Goal: Information Seeking & Learning: Learn about a topic

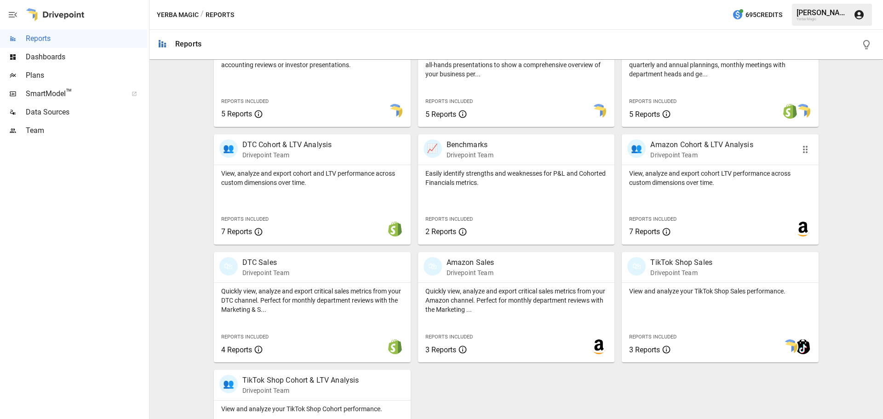
scroll to position [230, 0]
click at [694, 142] on p "Amazon Cohort & LTV Analysis" at bounding box center [701, 143] width 103 height 11
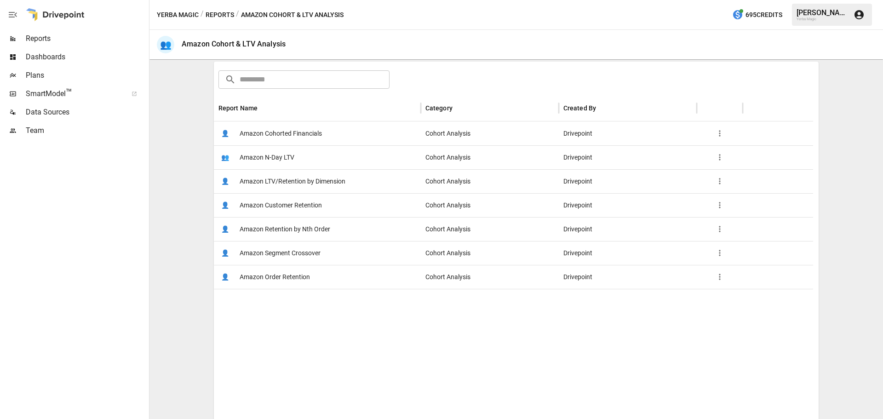
scroll to position [138, 0]
click at [279, 137] on span "Amazon Cohorted Financials" at bounding box center [280, 132] width 82 height 23
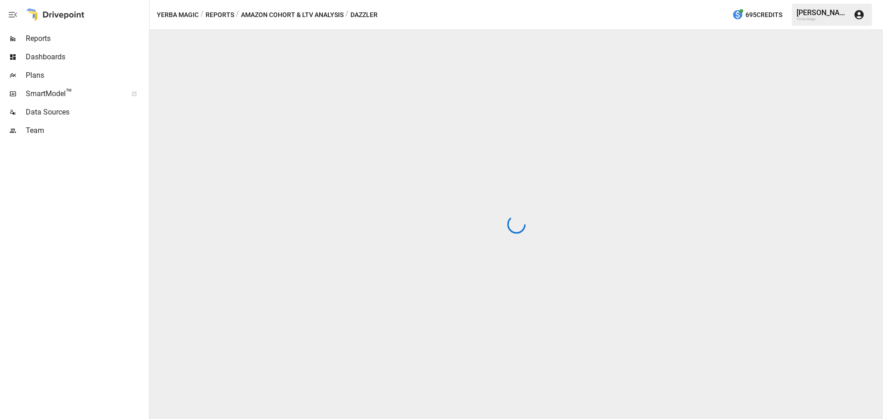
click at [226, 13] on button "Reports" at bounding box center [219, 14] width 28 height 11
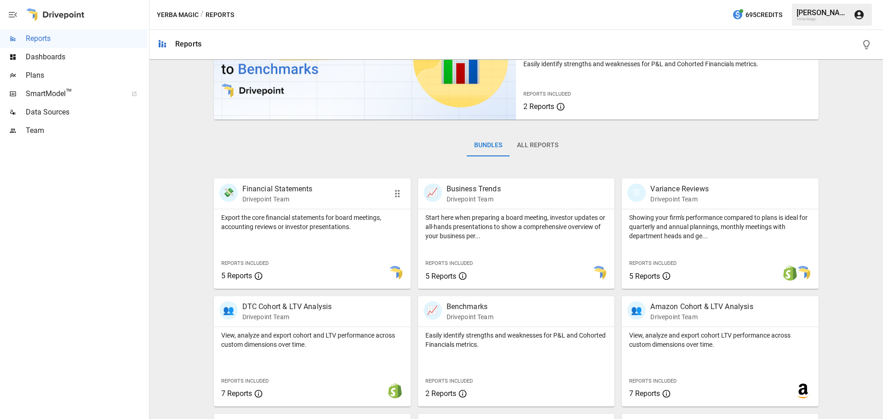
scroll to position [230, 0]
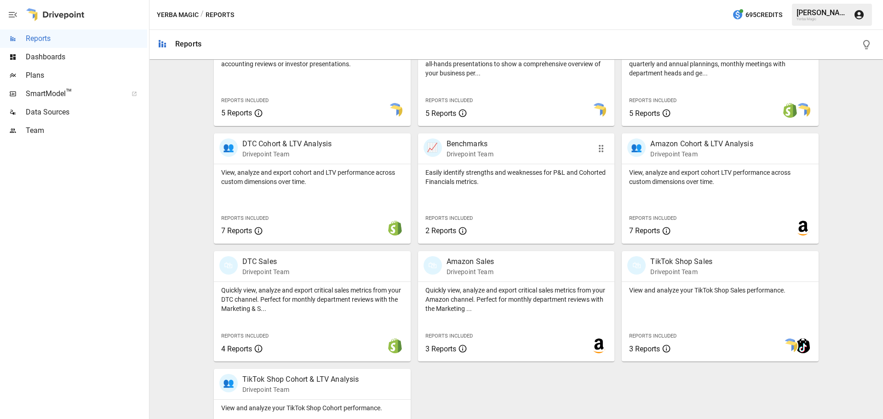
click at [460, 147] on p "Benchmarks" at bounding box center [469, 143] width 47 height 11
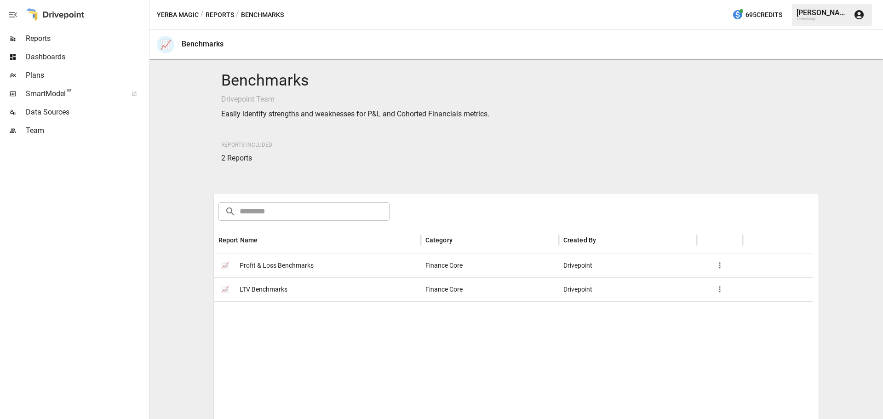
click at [277, 285] on span "LTV Benchmarks" at bounding box center [263, 289] width 48 height 23
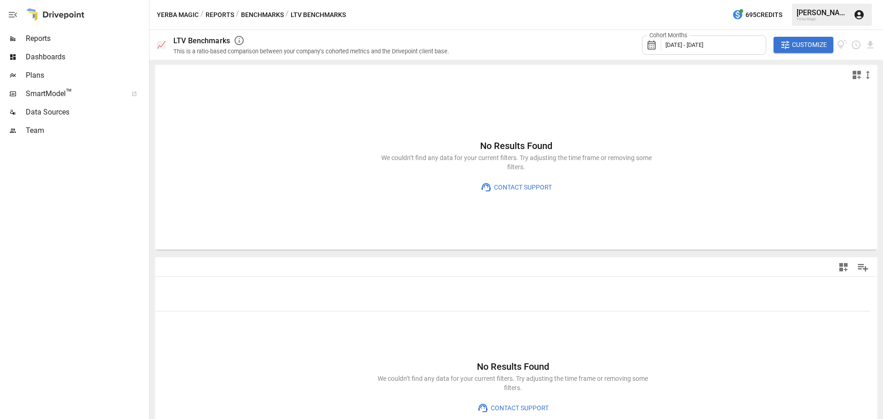
type input "**********"
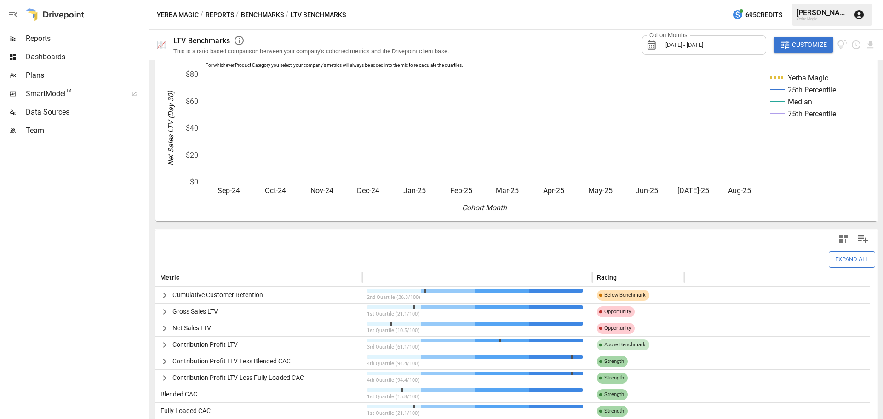
scroll to position [51, 0]
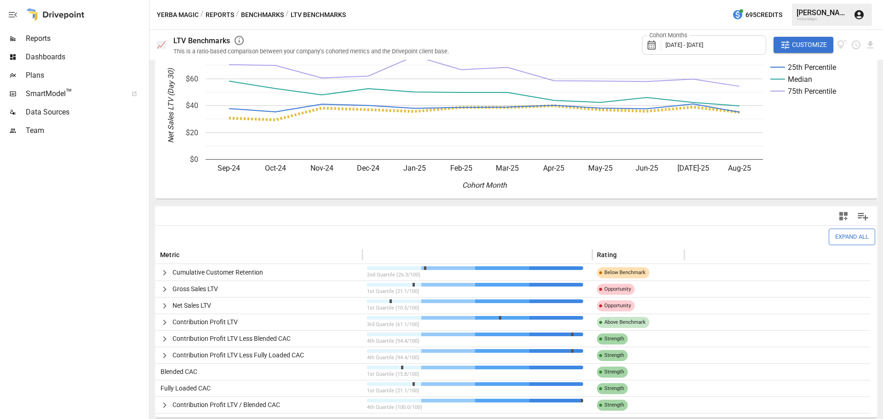
click at [161, 339] on icon "button" at bounding box center [164, 338] width 11 height 11
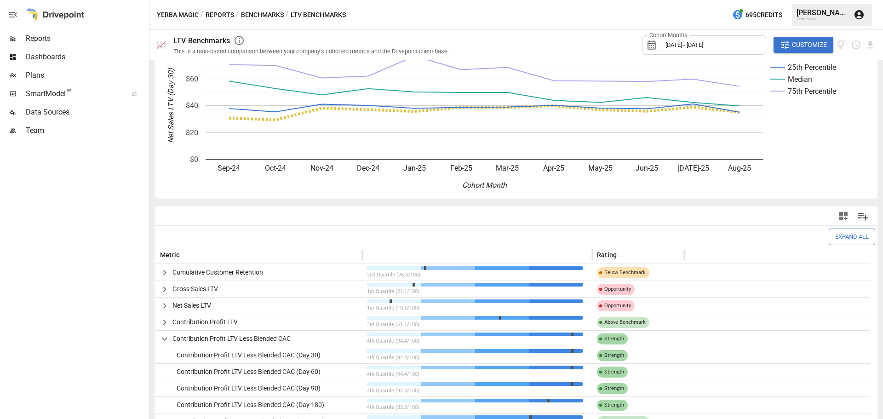
click at [163, 340] on icon "button" at bounding box center [164, 338] width 11 height 11
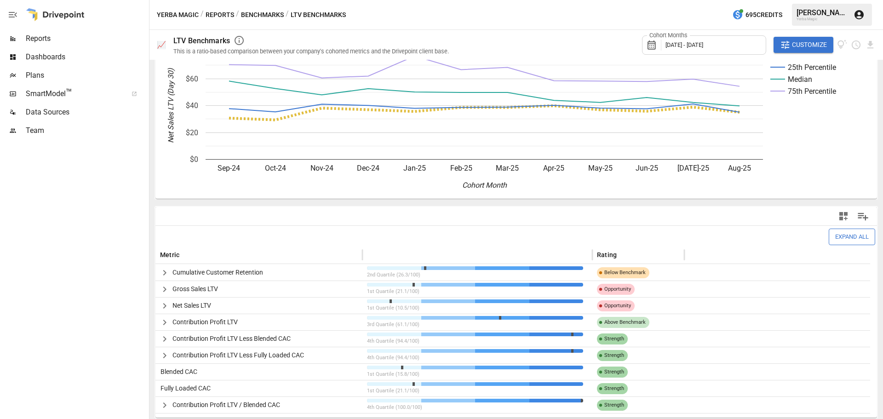
click at [162, 292] on icon "button" at bounding box center [164, 289] width 11 height 11
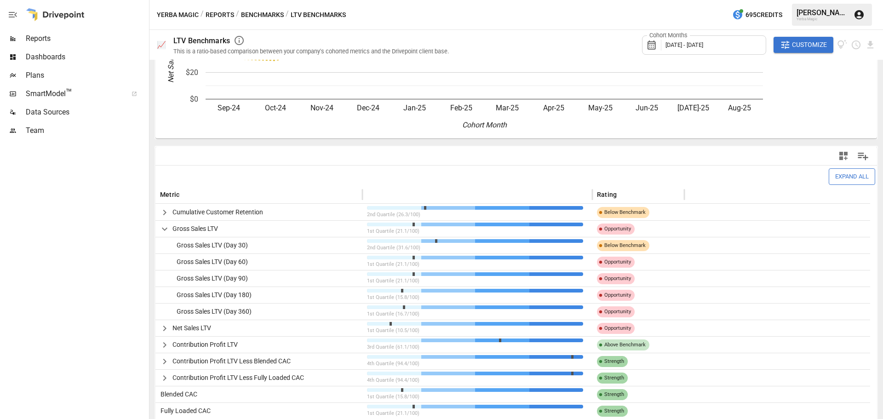
scroll to position [134, 0]
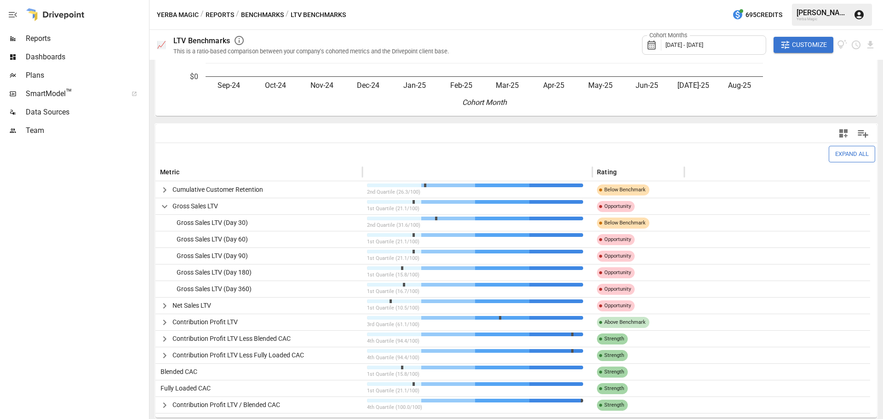
click at [167, 307] on icon "button" at bounding box center [164, 305] width 11 height 11
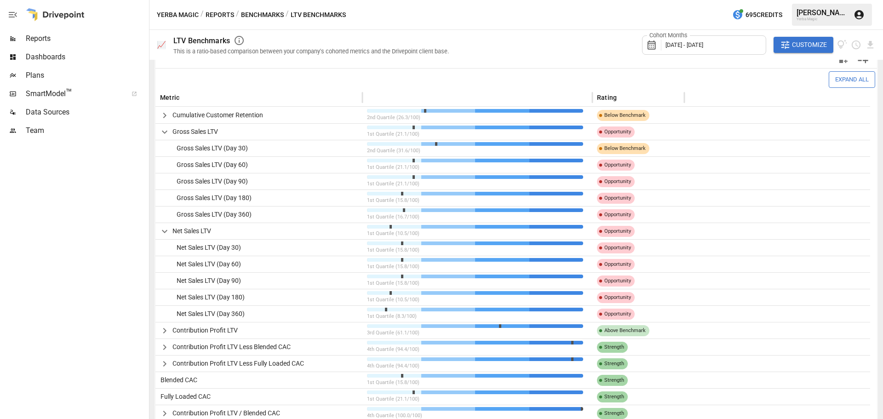
scroll to position [217, 0]
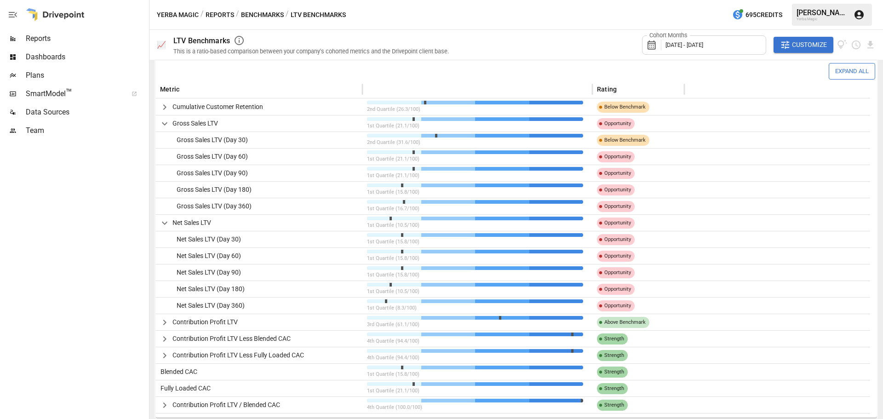
click at [164, 226] on icon "button" at bounding box center [164, 222] width 11 height 11
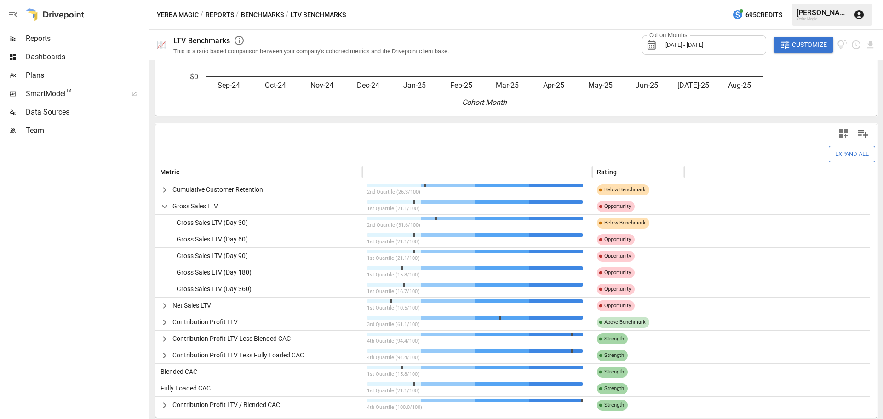
click at [164, 209] on icon "button" at bounding box center [164, 206] width 11 height 11
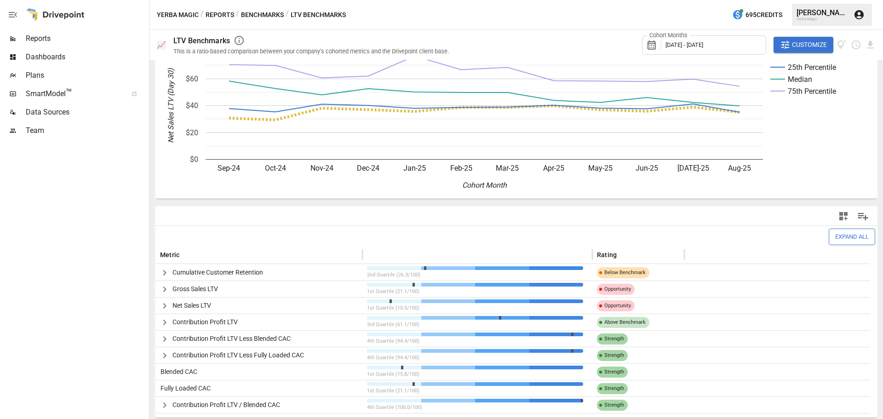
scroll to position [51, 0]
click at [165, 406] on icon "button" at bounding box center [164, 405] width 3 height 6
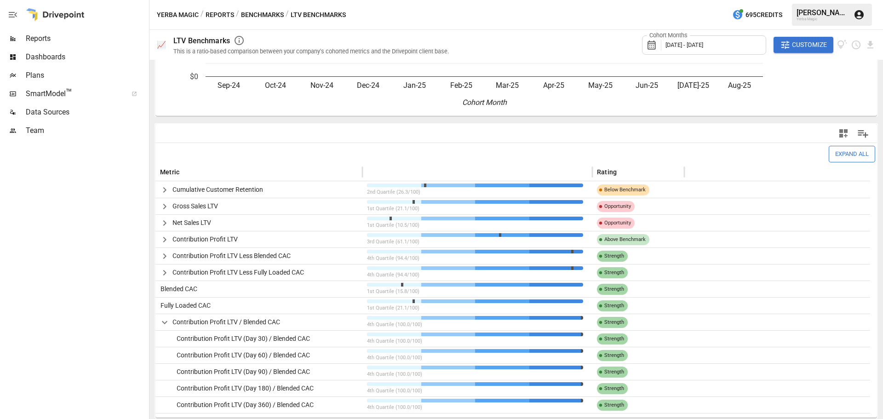
scroll to position [0, 0]
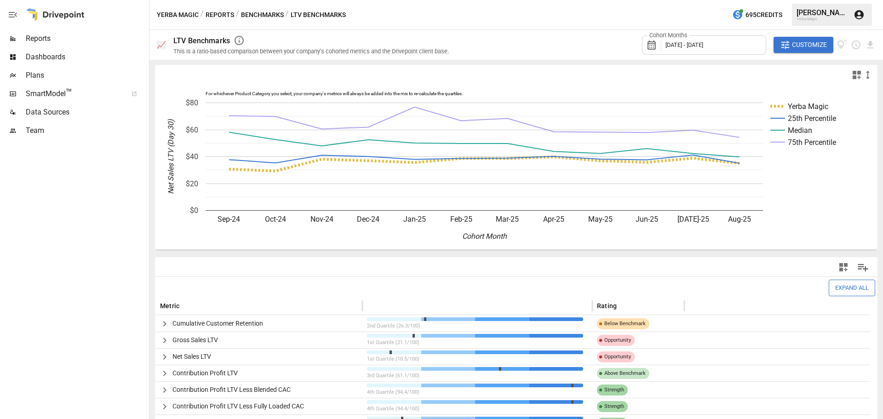
click at [279, 13] on button "Benchmarks" at bounding box center [262, 14] width 43 height 11
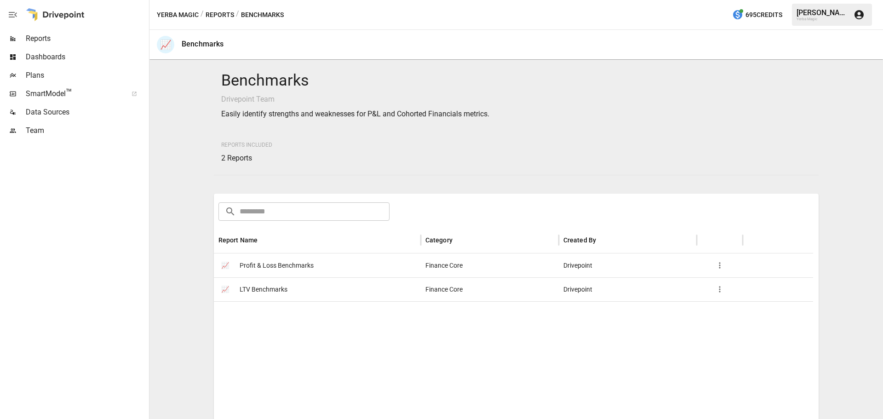
click at [217, 14] on button "Reports" at bounding box center [219, 14] width 28 height 11
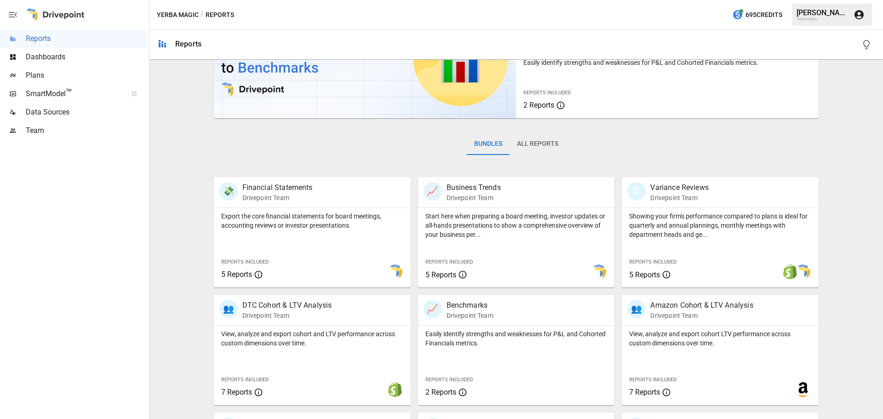
scroll to position [276, 0]
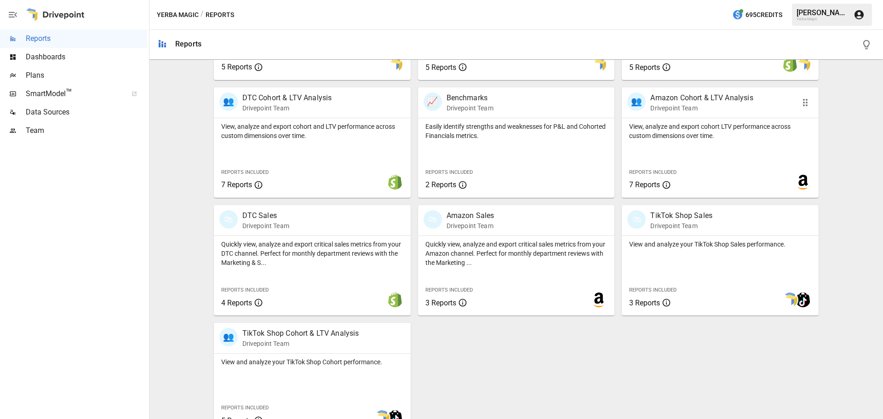
click at [699, 98] on p "Amazon Cohort & LTV Analysis" at bounding box center [701, 97] width 103 height 11
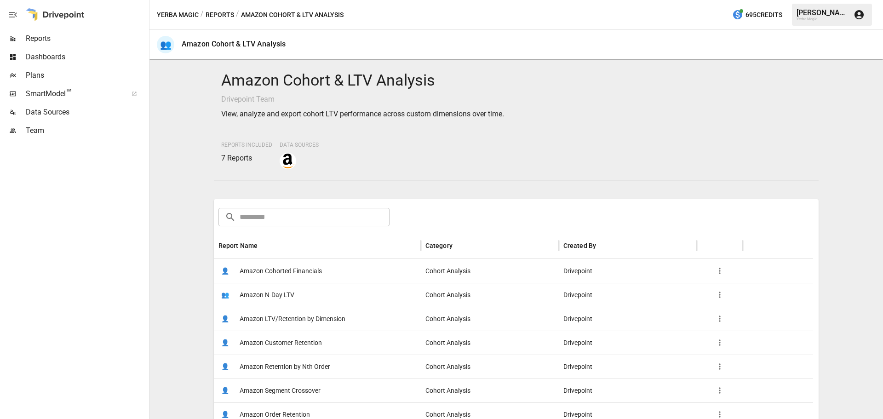
scroll to position [147, 0]
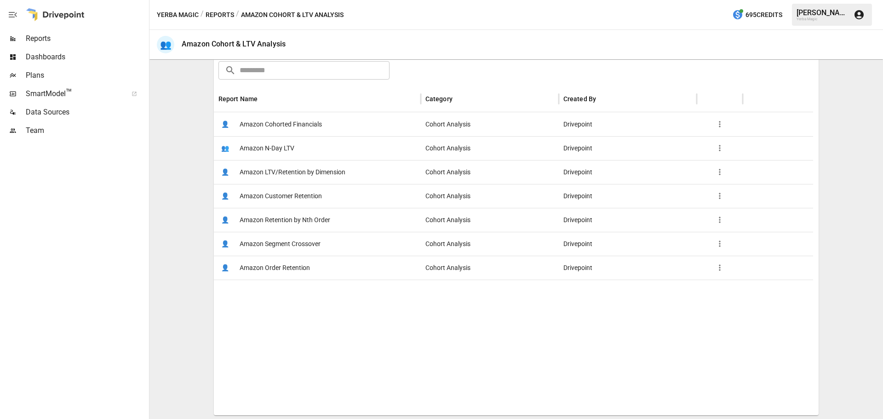
click at [346, 116] on div "👤 Amazon Cohorted Financials" at bounding box center [317, 124] width 207 height 24
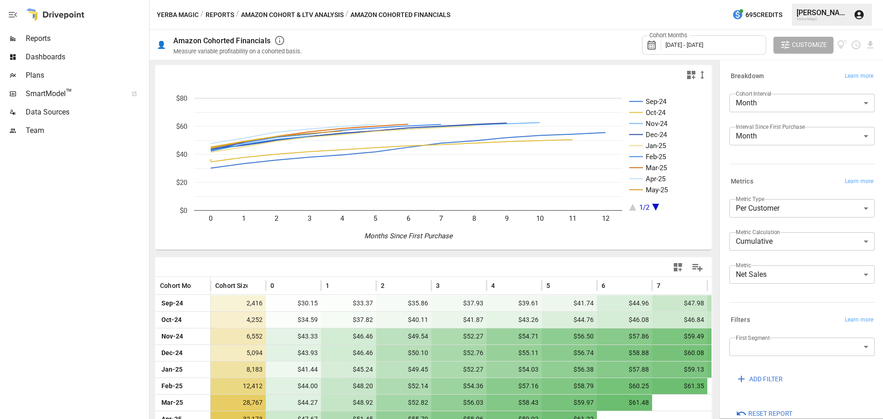
click at [301, 12] on button "Amazon Cohort & LTV Analysis" at bounding box center [292, 14] width 103 height 11
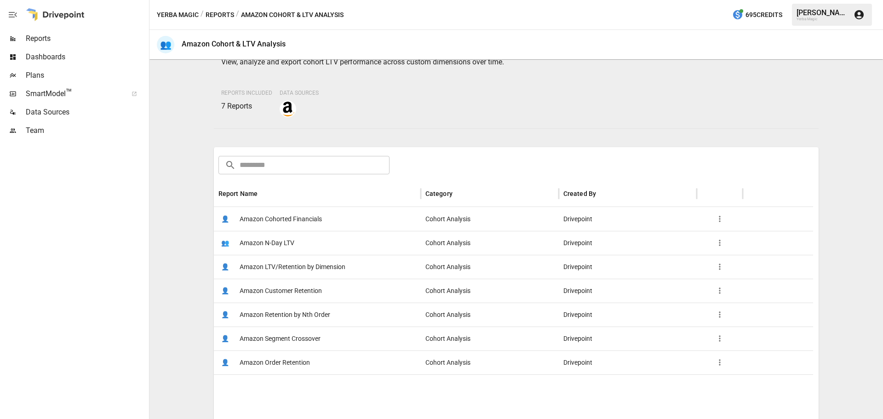
scroll to position [92, 0]
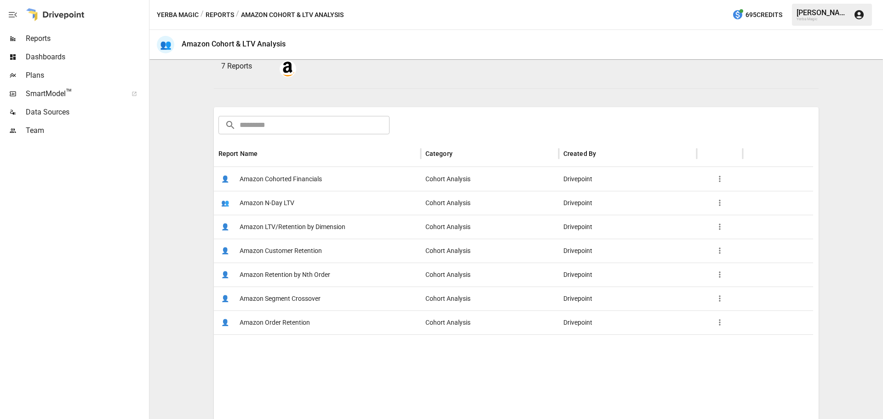
click at [285, 203] on span "Amazon N-Day LTV" at bounding box center [266, 202] width 55 height 23
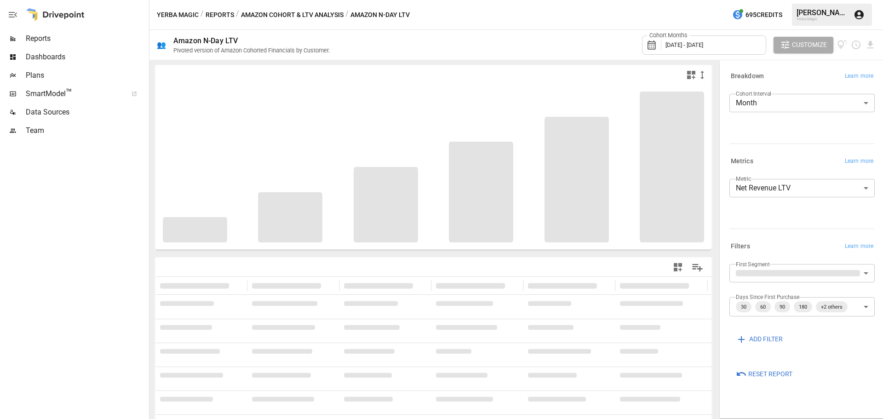
click at [793, 0] on body "**********" at bounding box center [441, 0] width 883 height 0
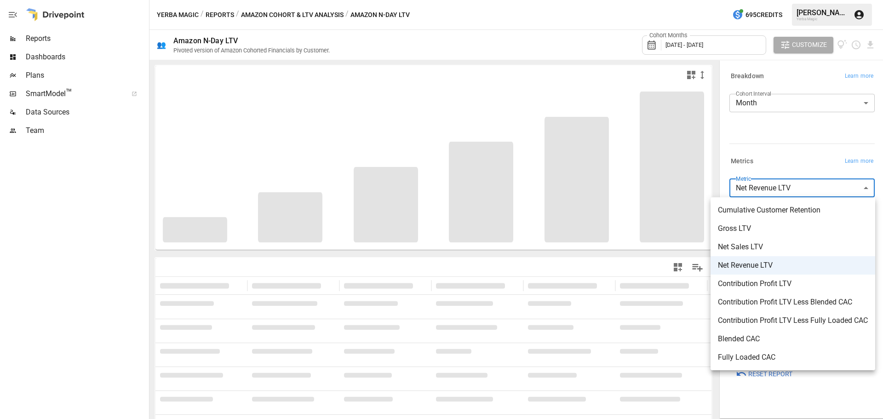
click at [0, 308] on div at bounding box center [441, 209] width 883 height 419
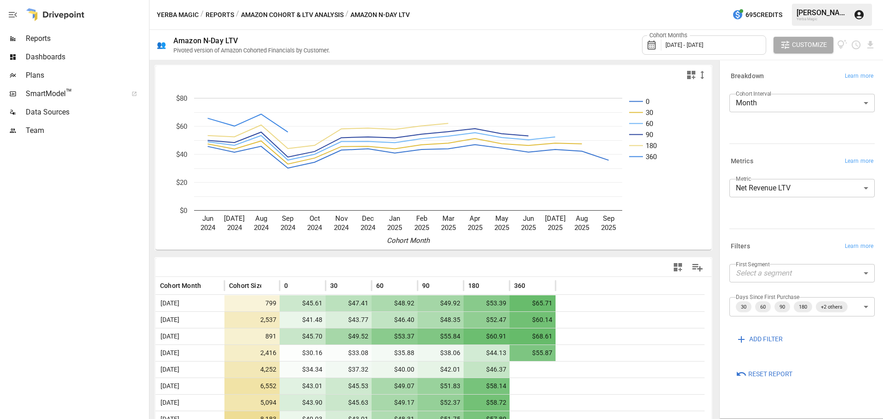
click at [60, 303] on div at bounding box center [73, 279] width 147 height 279
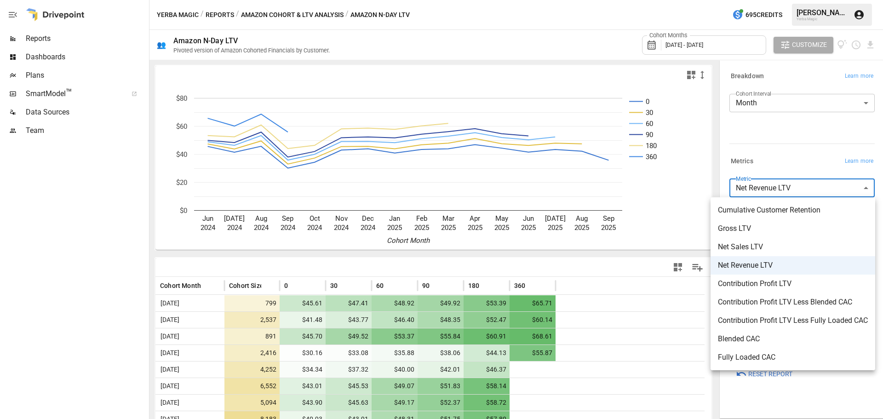
click at [801, 0] on body "Reports Dashboards Plans SmartModel ™ Data Sources Team Yerba Magic / Reports /…" at bounding box center [441, 0] width 883 height 0
click at [785, 355] on span "Fully Loaded CAC" at bounding box center [793, 357] width 150 height 11
type input "**********"
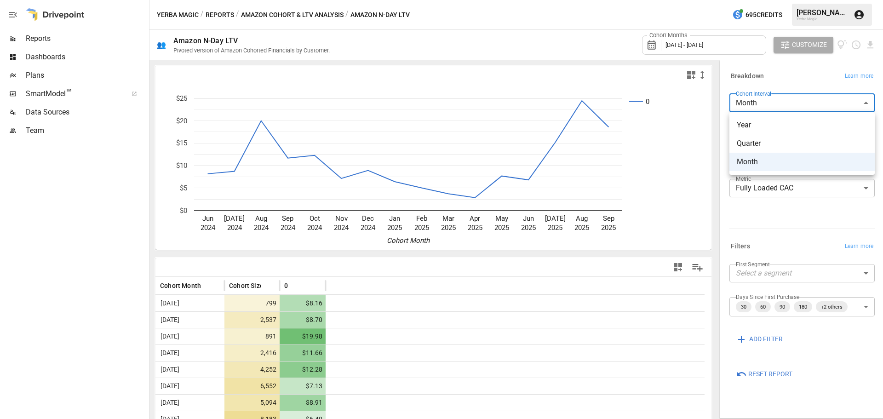
click at [788, 0] on body "**********" at bounding box center [441, 0] width 883 height 0
click at [777, 214] on div at bounding box center [441, 209] width 883 height 419
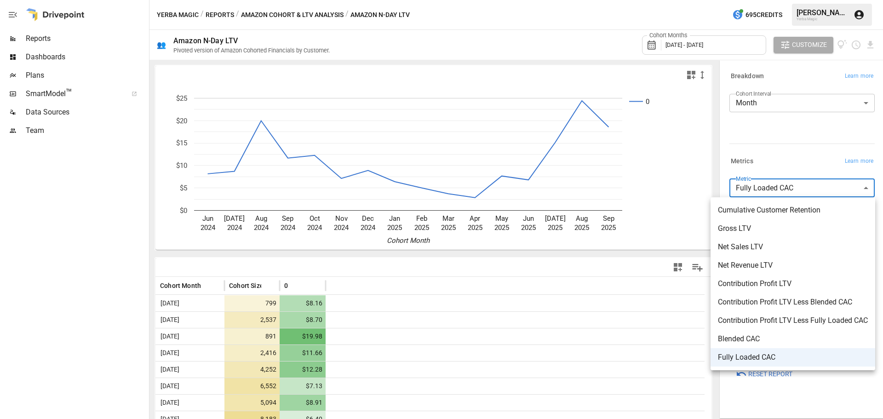
click at [785, 0] on body "**********" at bounding box center [441, 0] width 883 height 0
click at [2, 287] on div at bounding box center [441, 209] width 883 height 419
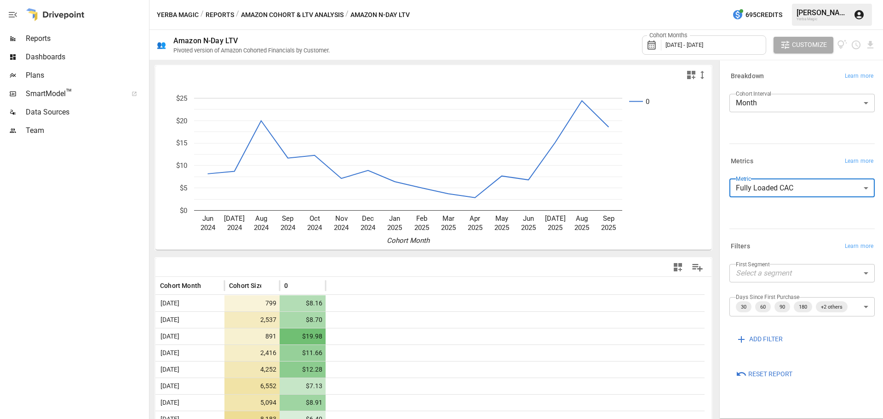
click at [39, 64] on div "Dashboards" at bounding box center [73, 57] width 147 height 18
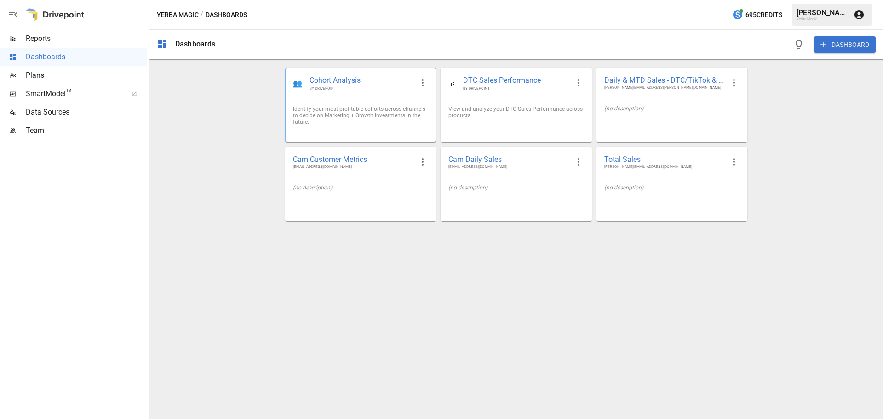
click at [332, 111] on div "Identify your most profitable cohorts across channels to decide on Marketing + …" at bounding box center [360, 115] width 135 height 19
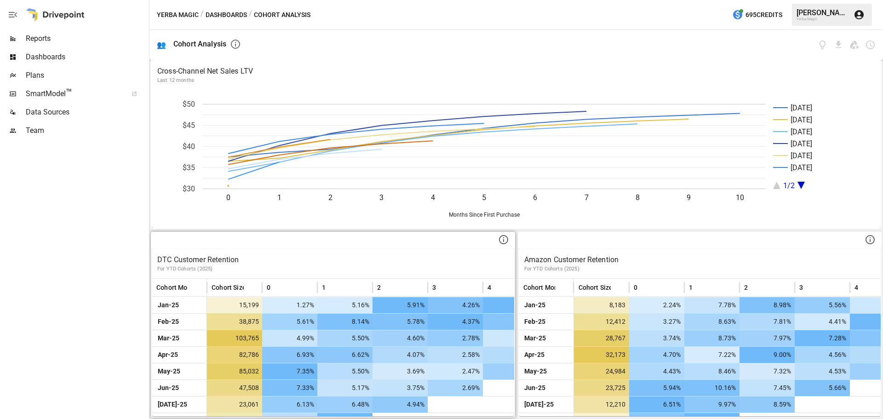
click at [485, 260] on p "DTC Customer Retention" at bounding box center [332, 259] width 351 height 11
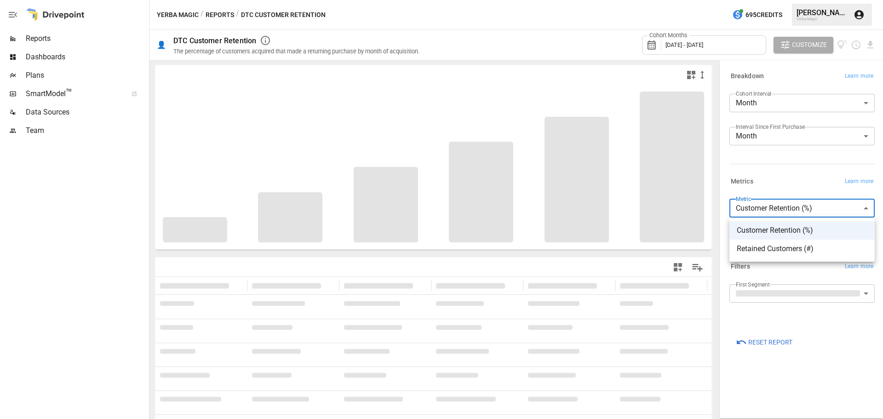
click at [793, 0] on body "**********" at bounding box center [441, 0] width 883 height 0
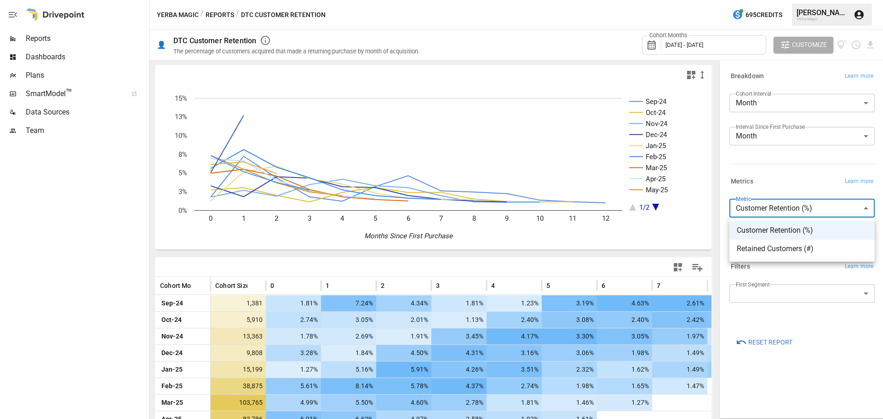
click at [4, 257] on div at bounding box center [441, 209] width 883 height 419
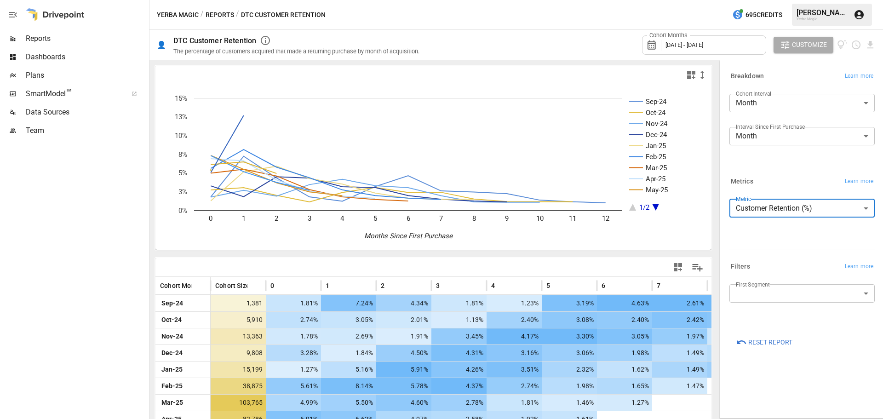
scroll to position [104, 0]
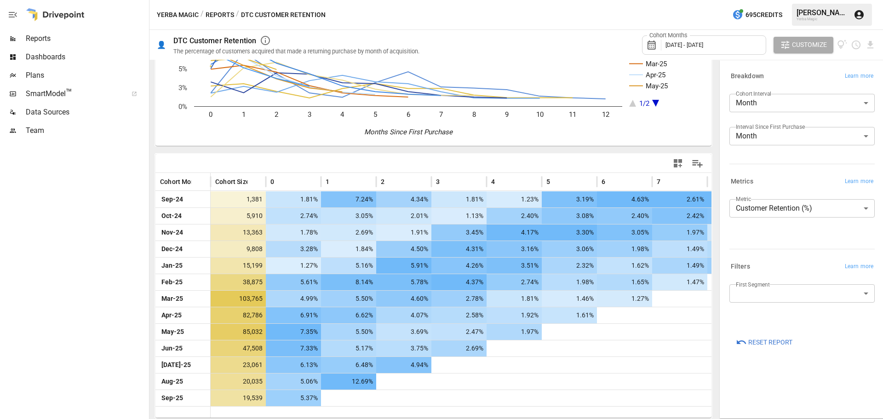
drag, startPoint x: 707, startPoint y: 332, endPoint x: 713, endPoint y: 344, distance: 13.4
click at [710, 342] on div "Sep-24 Oct-24 Nov-24 Dec-24 Jan-25 Feb-25 Mar-25 Apr-25 May-25 1/2 0 1 2 3 4 5 …" at bounding box center [433, 239] width 568 height 359
drag, startPoint x: 579, startPoint y: 388, endPoint x: 707, endPoint y: 402, distance: 129.0
click at [794, 389] on div "Sep-24 Oct-24 Nov-24 Dec-24 Jan-25 Feb-25 Mar-25 Apr-25 May-25 1/2 0 1 2 3 4 5 …" at bounding box center [515, 239] width 733 height 359
drag, startPoint x: 721, startPoint y: 405, endPoint x: 715, endPoint y: 410, distance: 7.2
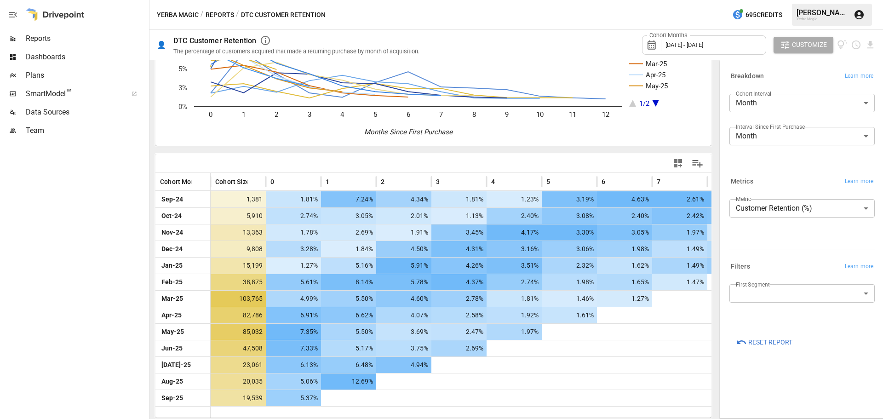
click at [721, 405] on div "**********" at bounding box center [801, 239] width 165 height 358
click at [819, 302] on div "First Segment ​" at bounding box center [801, 297] width 145 height 26
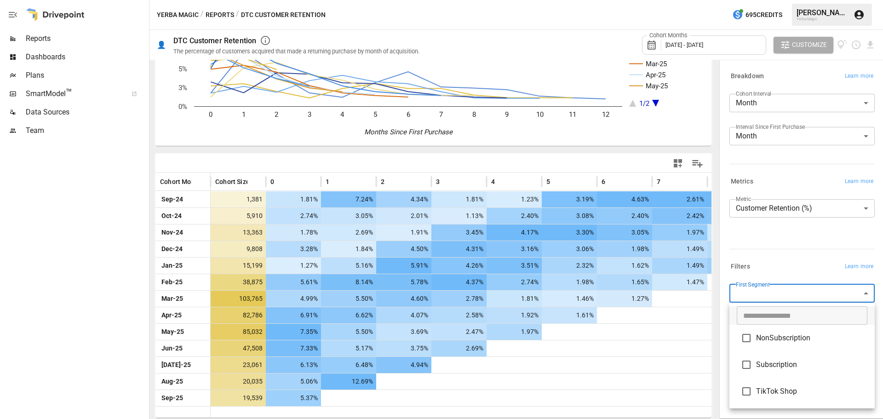
click at [813, 0] on body "Reports Dashboards Plans SmartModel ™ Data Sources Team Yerba Magic / Reports /…" at bounding box center [441, 0] width 883 height 0
type input "**********"
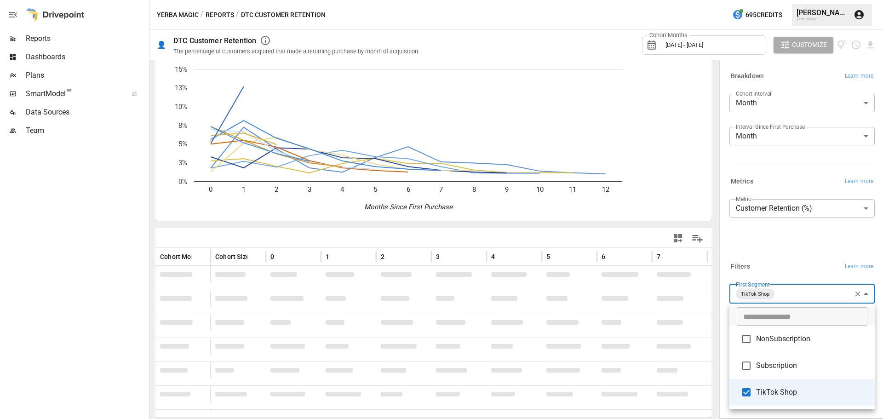
scroll to position [34, 0]
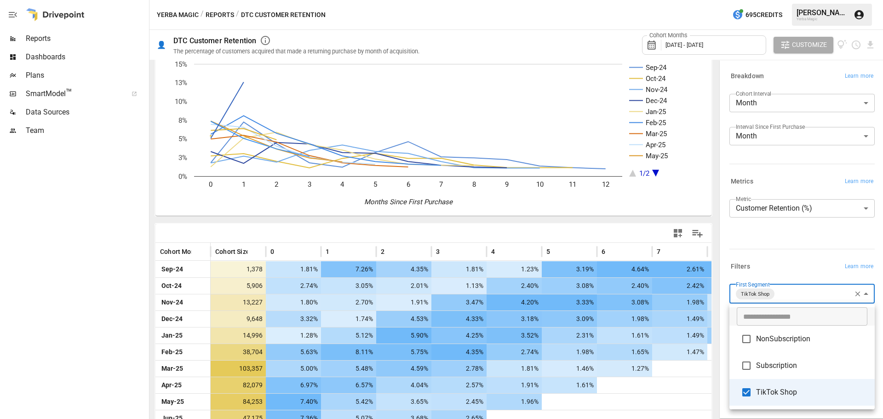
click at [89, 278] on div at bounding box center [441, 209] width 883 height 419
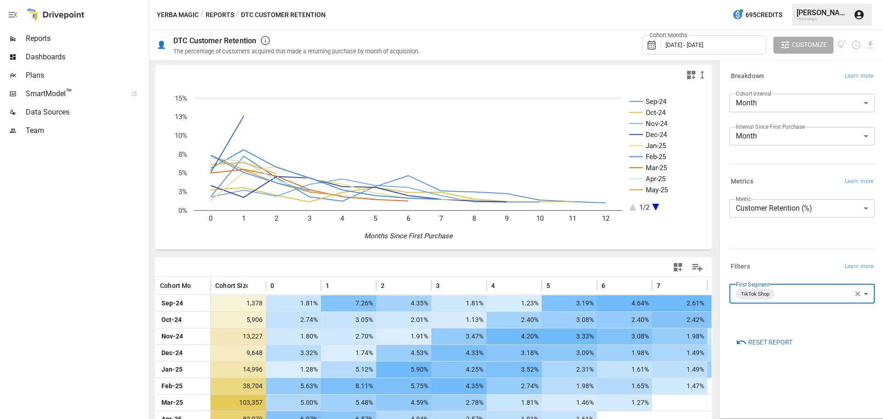
scroll to position [104, 0]
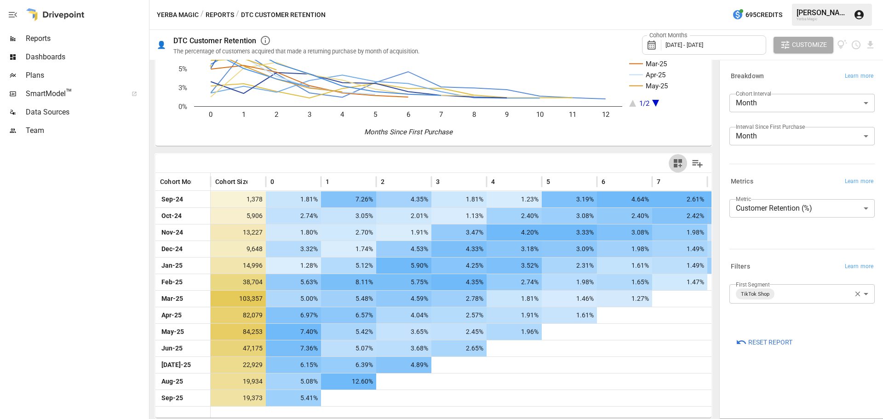
click at [672, 167] on icon "button" at bounding box center [677, 163] width 11 height 11
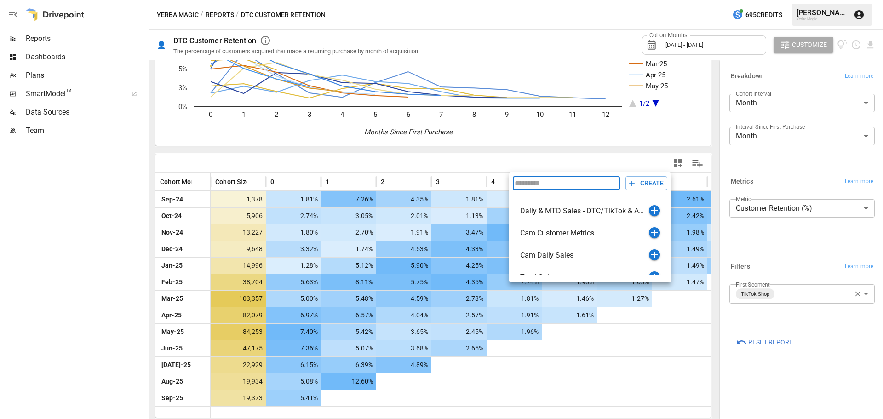
click at [39, 279] on div at bounding box center [441, 209] width 883 height 419
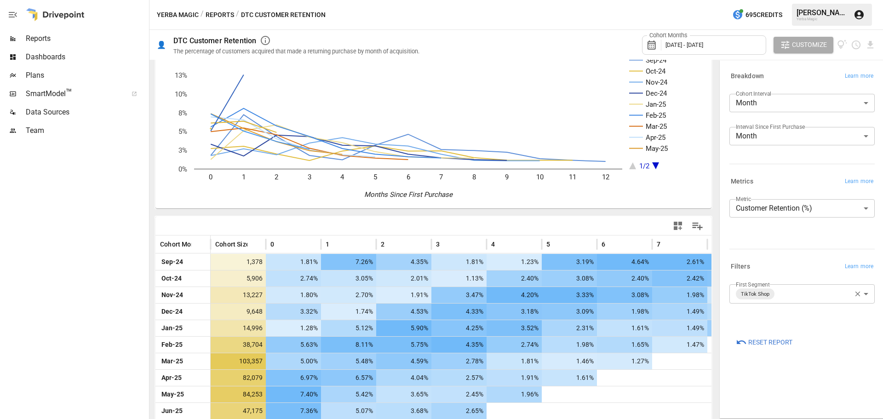
scroll to position [0, 0]
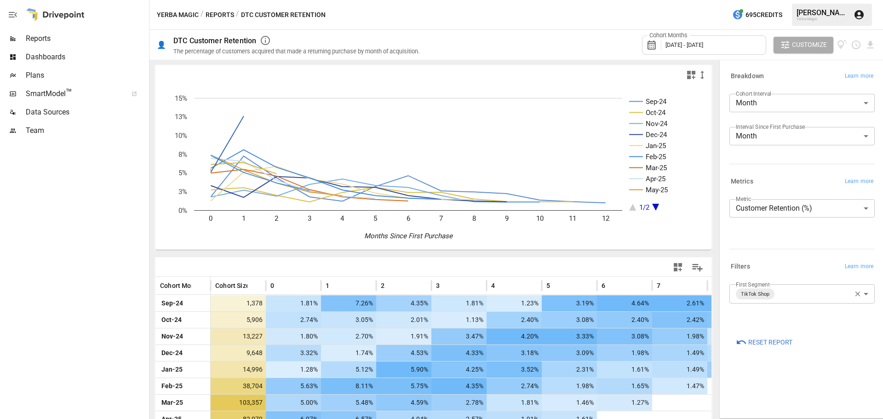
click at [211, 12] on button "Reports" at bounding box center [219, 14] width 28 height 11
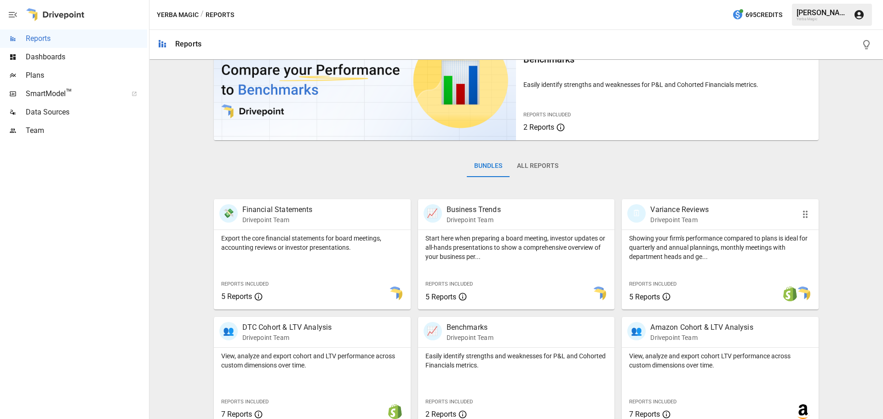
scroll to position [46, 0]
click at [545, 170] on button "All Reports" at bounding box center [537, 166] width 56 height 22
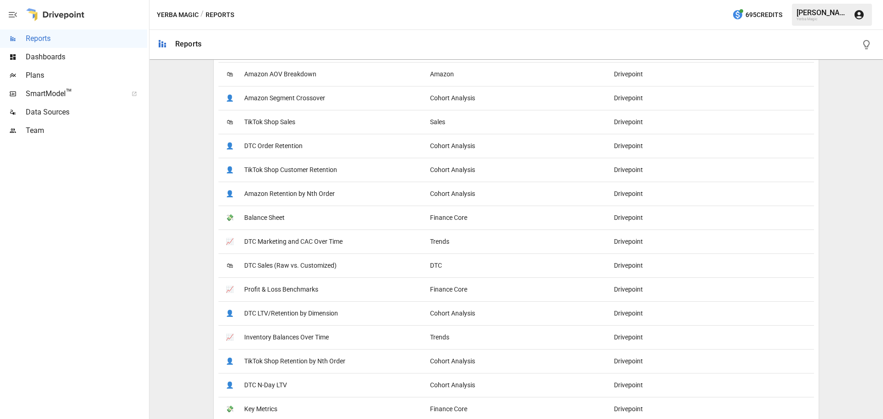
scroll to position [414, 0]
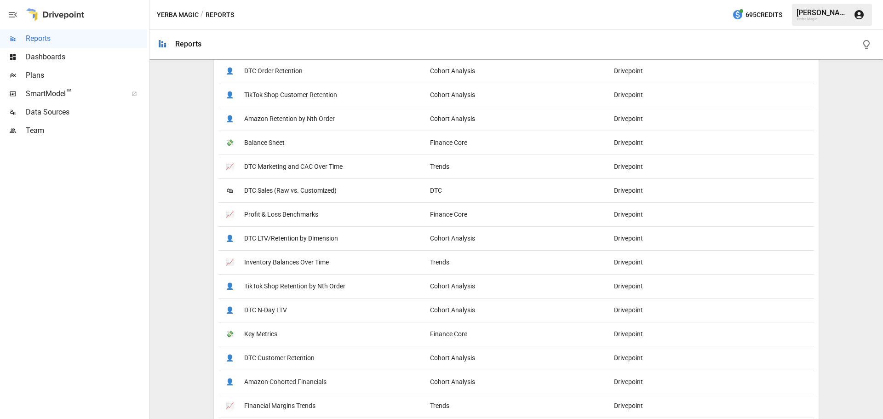
click at [301, 161] on span "DTC Marketing and CAC Over Time" at bounding box center [293, 166] width 98 height 23
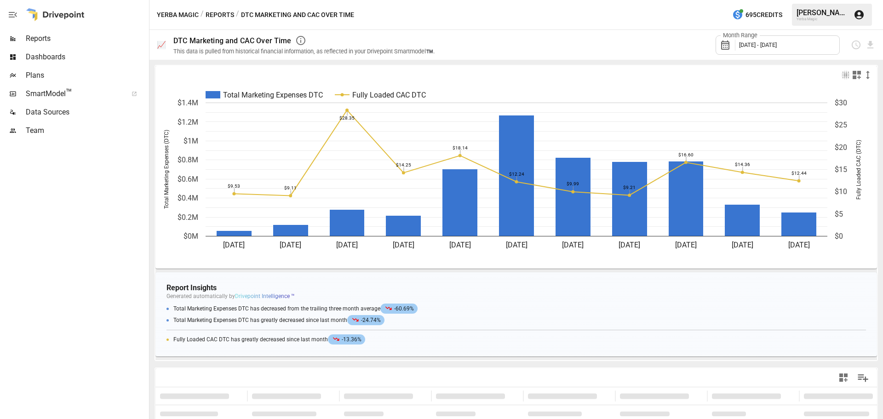
click at [226, 11] on button "Reports" at bounding box center [219, 14] width 28 height 11
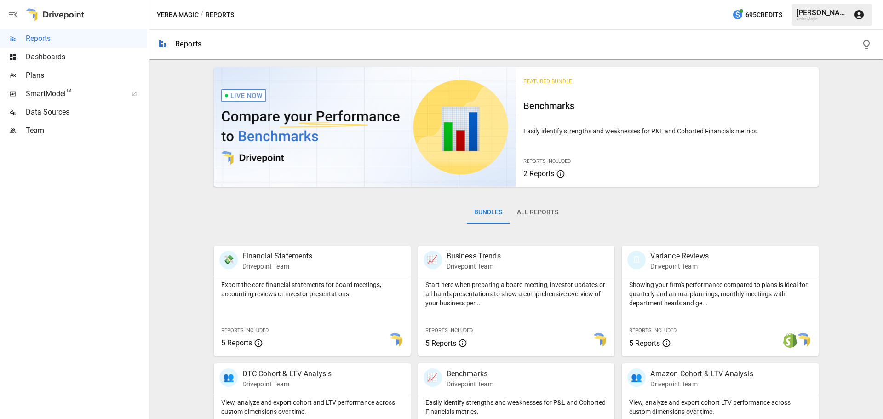
click at [532, 213] on button "All Reports" at bounding box center [537, 212] width 56 height 22
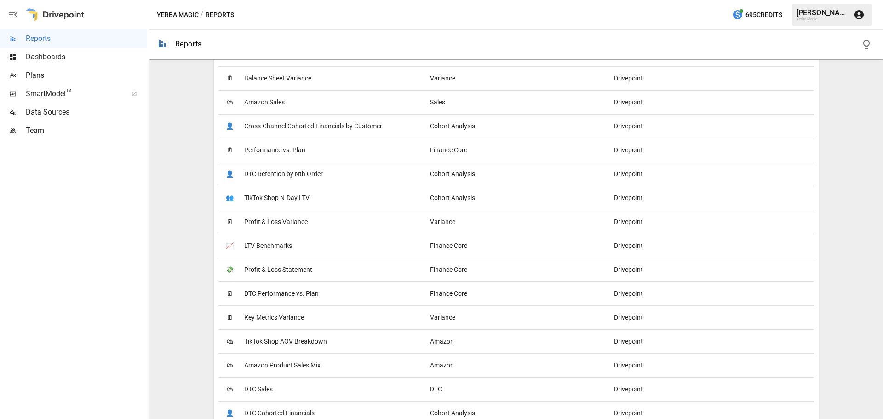
scroll to position [919, 0]
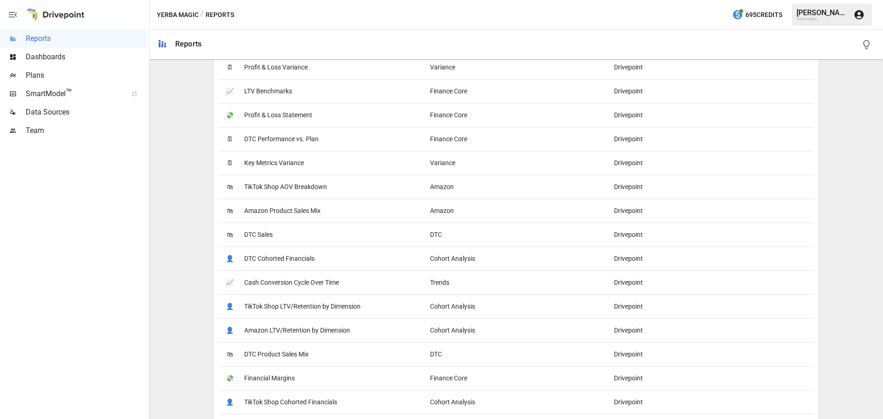
click at [350, 258] on div "👤 DTC Cohorted Financials" at bounding box center [321, 258] width 207 height 24
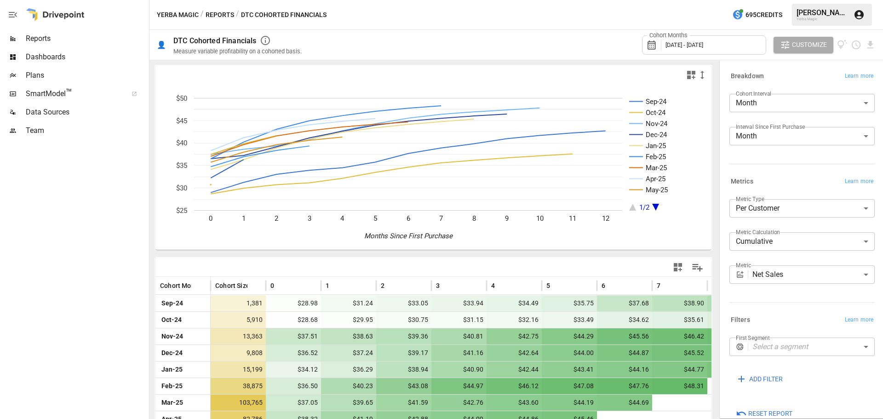
click at [222, 16] on button "Reports" at bounding box center [219, 14] width 28 height 11
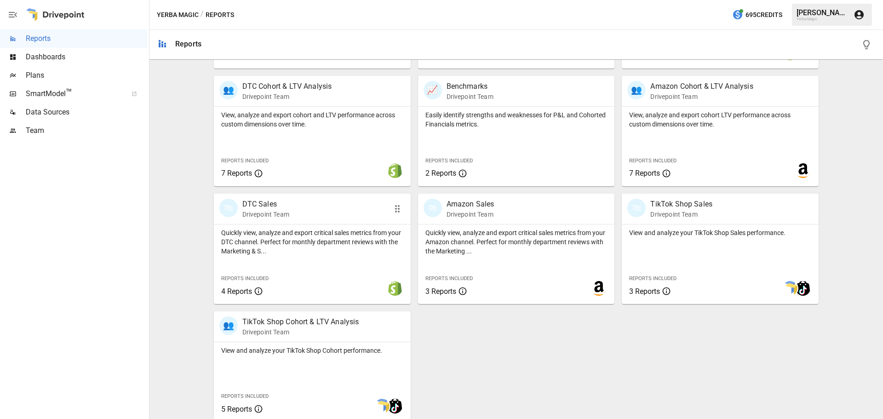
scroll to position [294, 0]
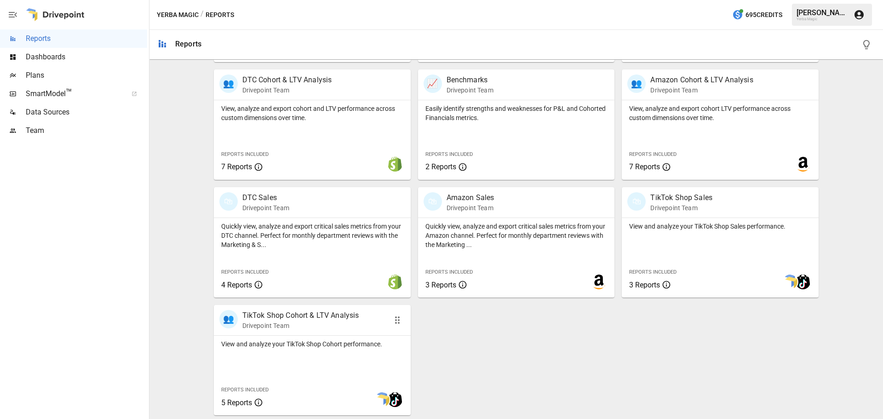
click at [320, 332] on div "👥 TikTok Shop Cohort & LTV Analysis Drivepoint Team" at bounding box center [312, 320] width 197 height 30
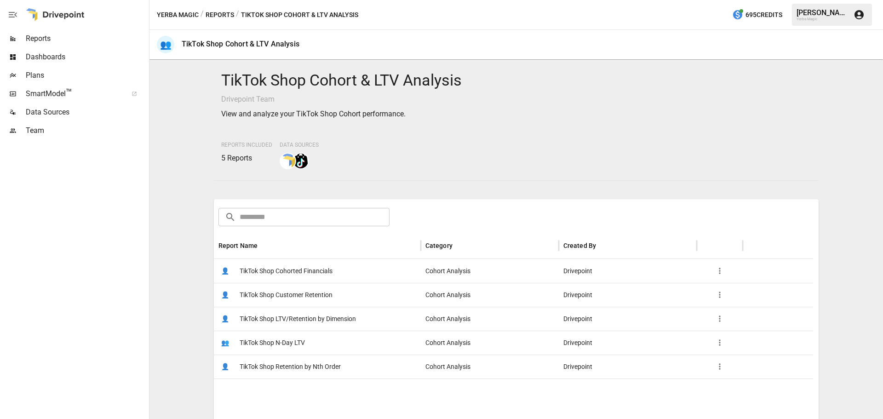
click at [280, 321] on span "TikTok Shop LTV/Retention by Dimension" at bounding box center [297, 318] width 116 height 23
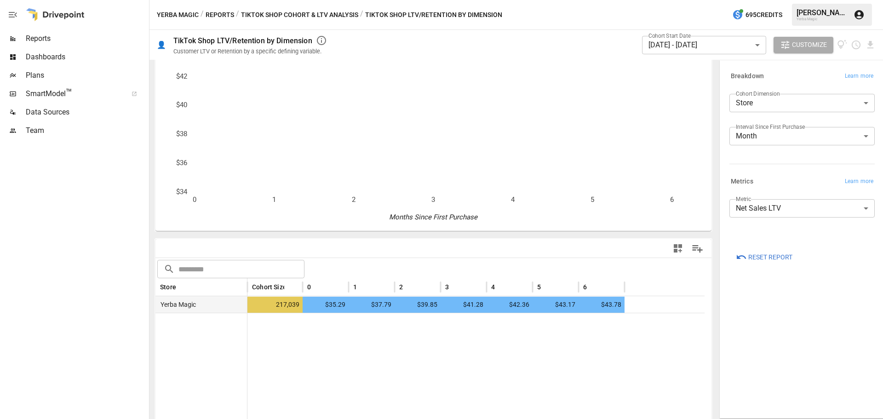
scroll to position [66, 0]
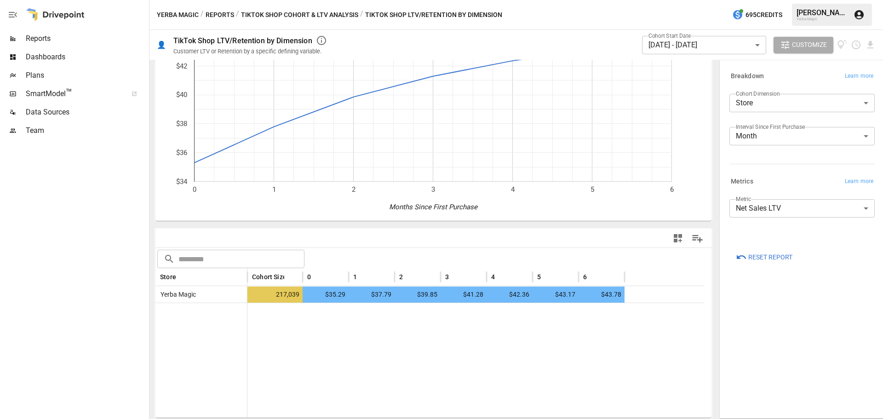
click at [777, 0] on body "**********" at bounding box center [441, 0] width 883 height 0
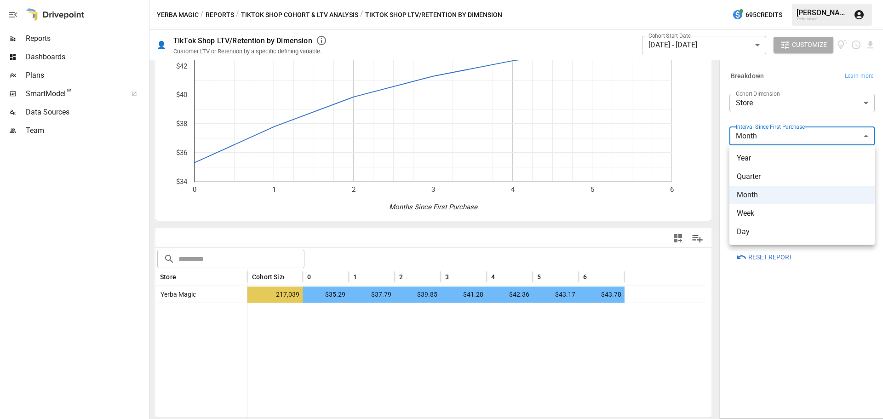
click at [766, 136] on div at bounding box center [441, 209] width 883 height 419
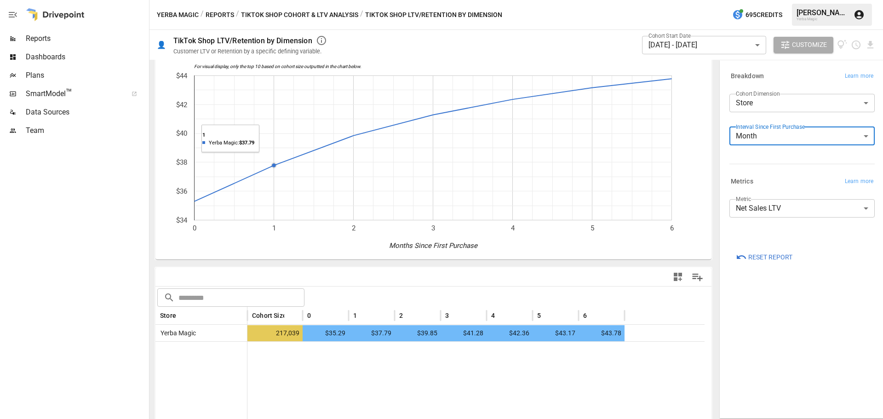
scroll to position [0, 0]
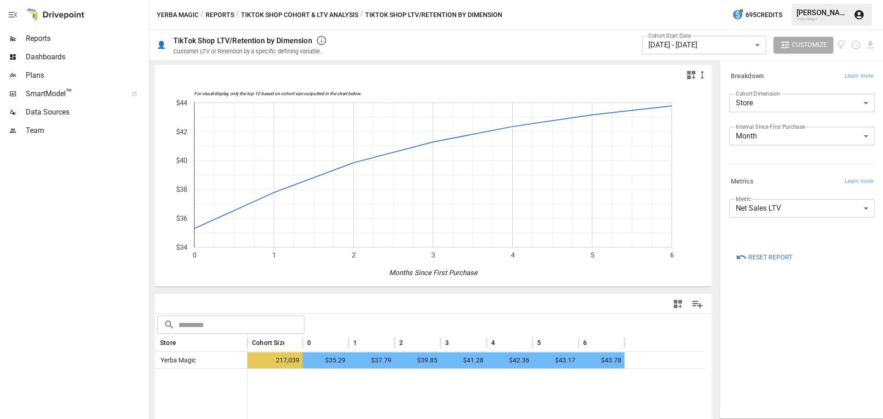
click at [297, 17] on button "TikTok Shop Cohort & LTV Analysis" at bounding box center [299, 14] width 117 height 11
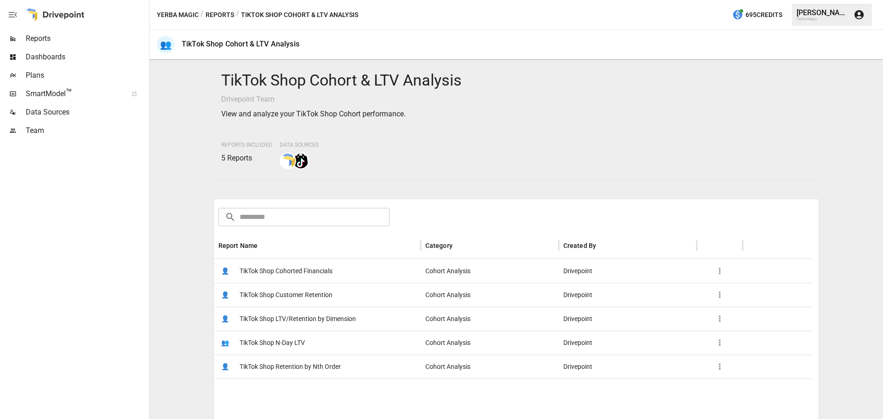
click at [197, 11] on button "Yerba Magic" at bounding box center [178, 14] width 42 height 11
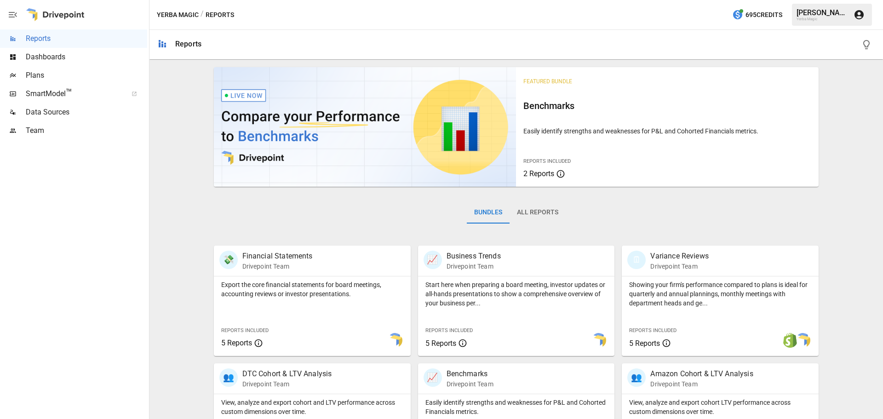
click at [529, 197] on div "Bundles All Reports" at bounding box center [516, 219] width 605 height 51
click at [531, 211] on button "All Reports" at bounding box center [537, 212] width 56 height 22
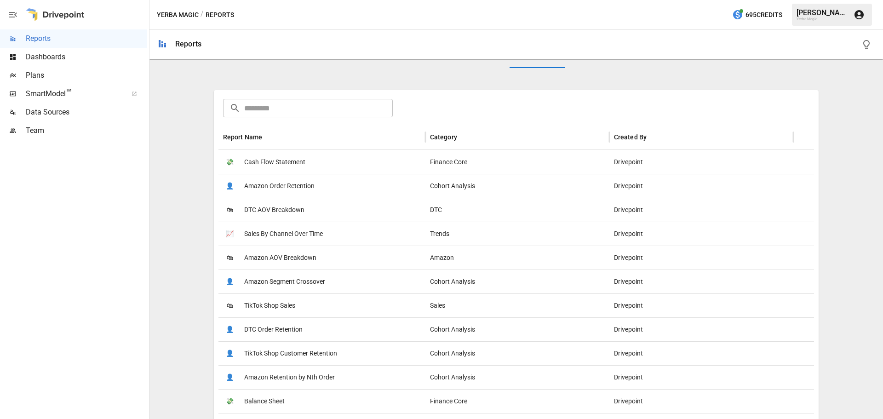
scroll to position [125, 0]
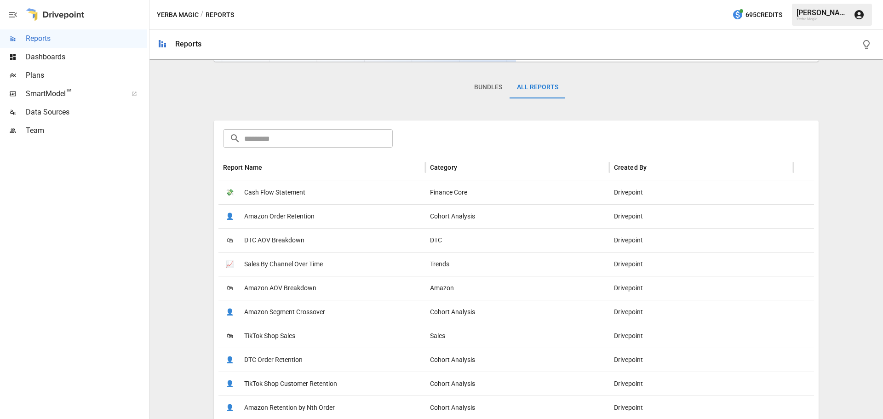
click at [295, 285] on span "Amazon AOV Breakdown" at bounding box center [280, 287] width 72 height 23
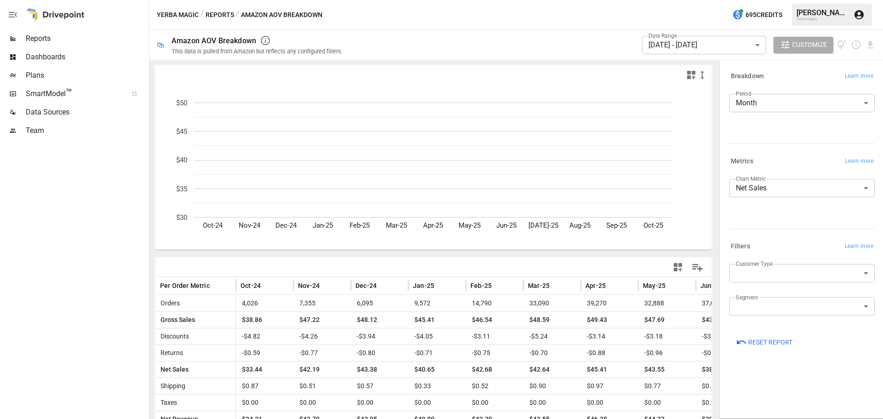
click at [678, 0] on body "Reports Dashboards Plans SmartModel ™ Data Sources Team Yerba Magic / Reports /…" at bounding box center [441, 0] width 883 height 0
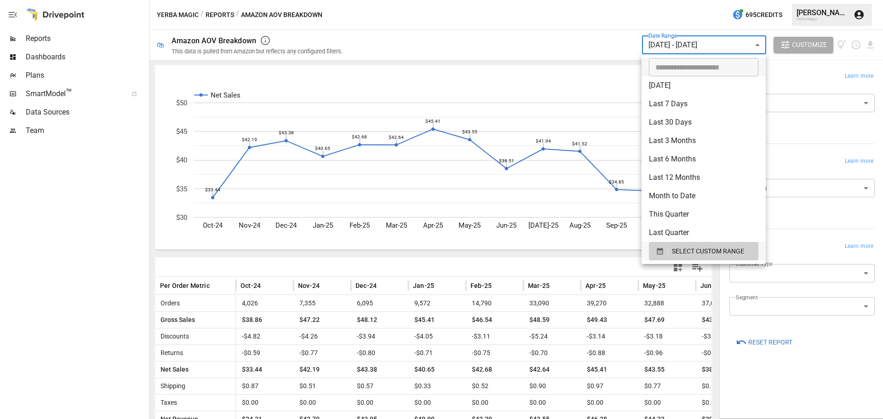
click at [694, 156] on li "Last 6 Months" at bounding box center [703, 159] width 124 height 18
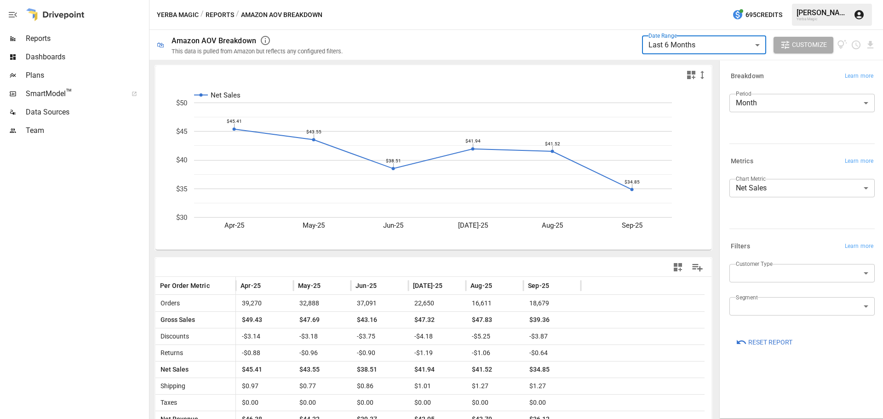
click at [684, 0] on body "**********" at bounding box center [441, 0] width 883 height 0
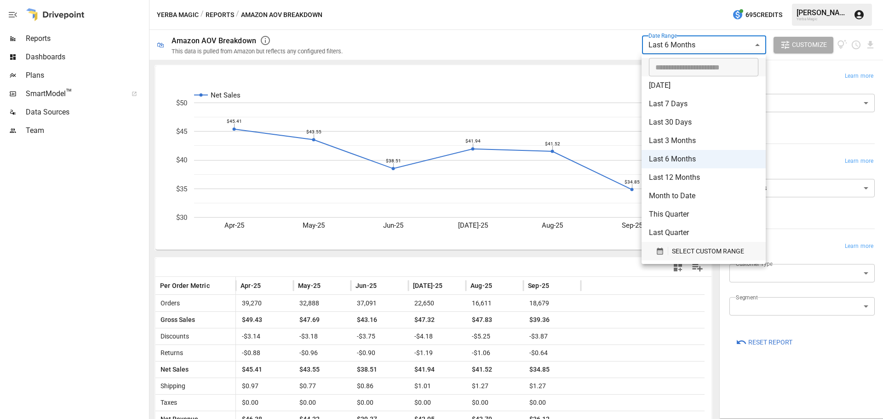
click at [697, 253] on span "SELECT CUSTOM RANGE" at bounding box center [708, 250] width 72 height 11
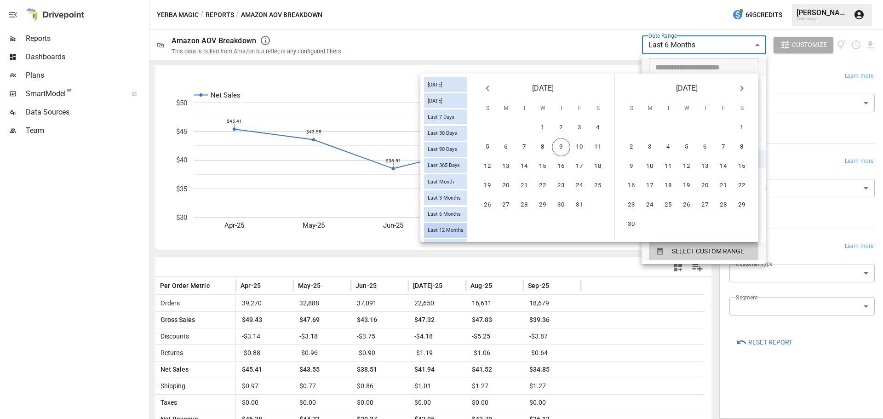
scroll to position [83, 0]
click at [444, 229] on span "Year to Date" at bounding box center [442, 228] width 36 height 6
type input "**********"
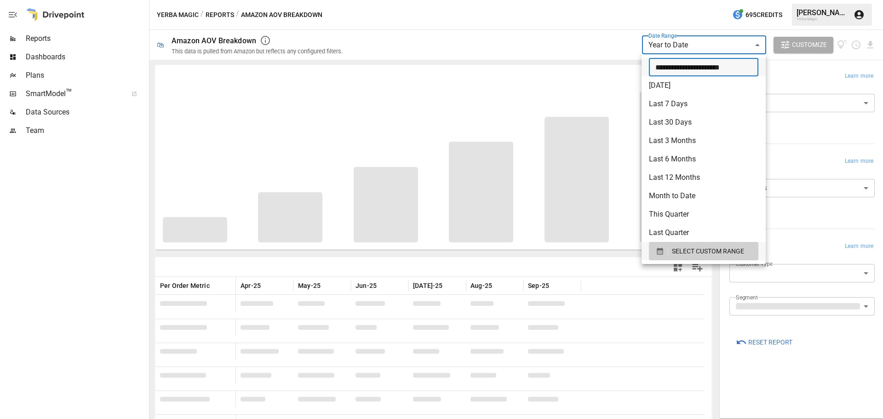
click at [707, 67] on input "**********" at bounding box center [700, 67] width 103 height 18
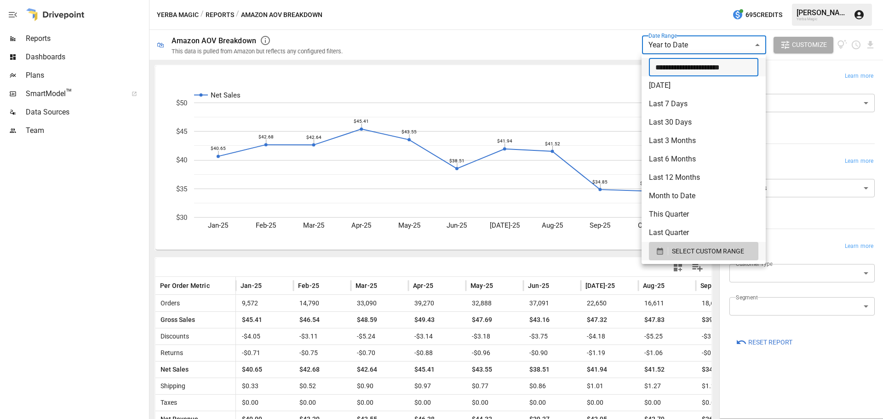
scroll to position [0, 11]
click at [657, 65] on input "**********" at bounding box center [700, 67] width 103 height 18
click at [663, 67] on input "**********" at bounding box center [700, 67] width 103 height 18
drag, startPoint x: 706, startPoint y: 68, endPoint x: 695, endPoint y: 68, distance: 11.0
click at [702, 68] on input "**********" at bounding box center [700, 67] width 103 height 18
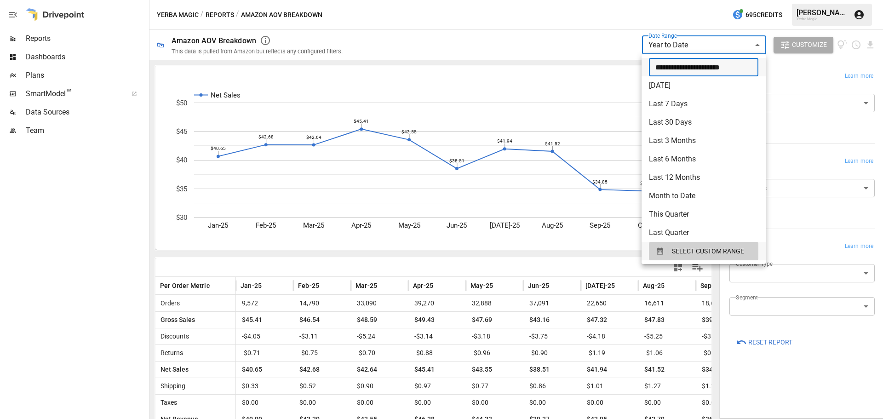
scroll to position [0, 0]
drag, startPoint x: 694, startPoint y: 68, endPoint x: 580, endPoint y: 76, distance: 114.3
click at [580, 76] on div "**********" at bounding box center [441, 209] width 883 height 419
click at [659, 67] on input "**********" at bounding box center [700, 67] width 103 height 18
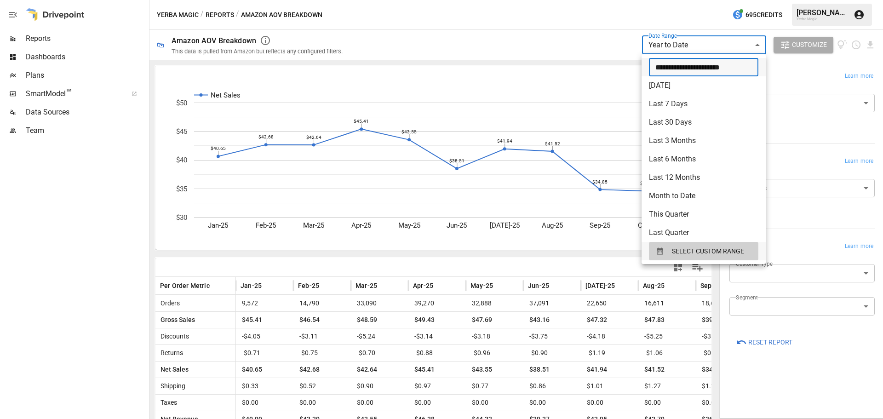
click at [658, 67] on input "**********" at bounding box center [700, 67] width 103 height 18
type input "**********"
type input "******"
type input "**********"
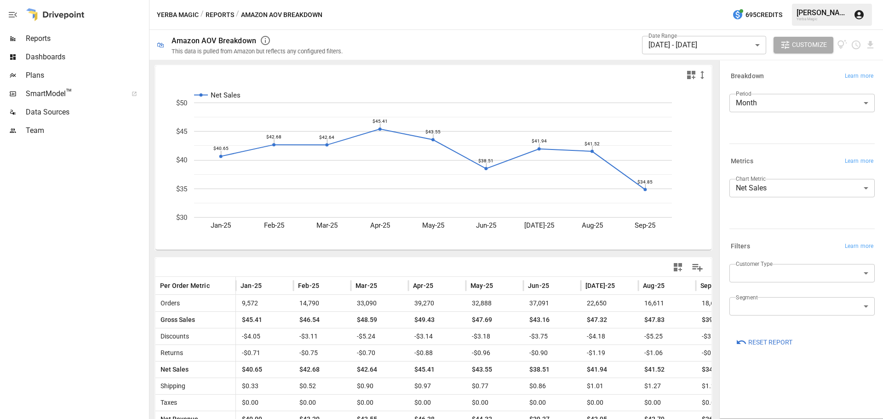
click at [98, 353] on div at bounding box center [73, 279] width 147 height 279
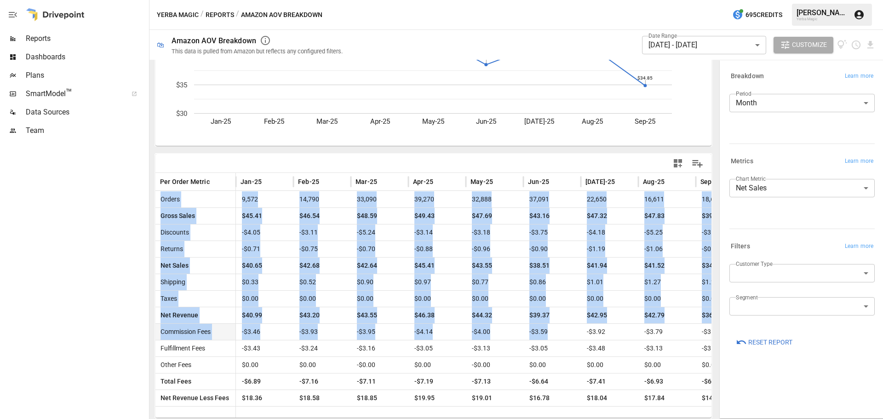
scroll to position [0, 49]
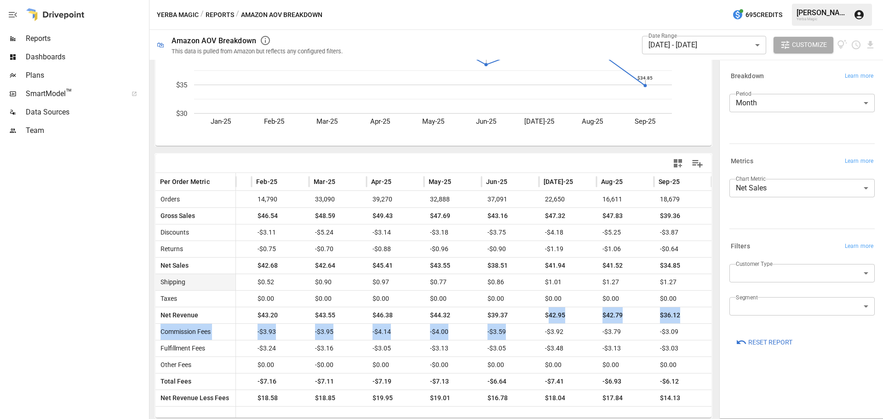
drag, startPoint x: 578, startPoint y: 332, endPoint x: 544, endPoint y: 287, distance: 56.2
click at [541, 314] on div "Orders 9,572 14,790 33,090 39,270 32,888 37,091 22,650 16,611 18,679 Gross Sale…" at bounding box center [413, 298] width 598 height 215
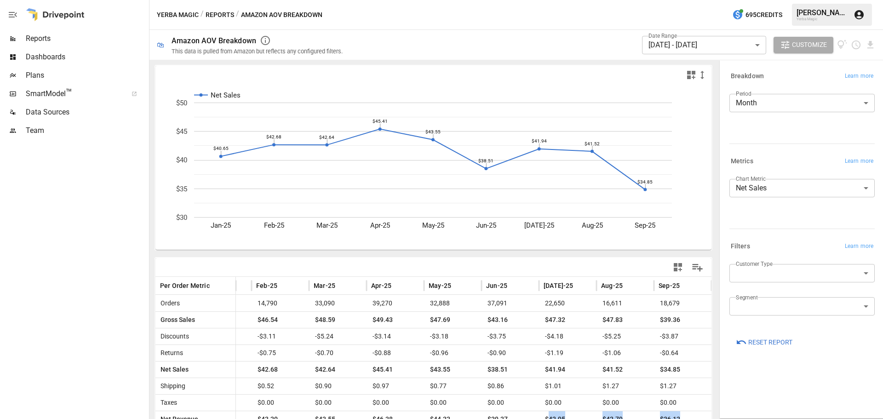
click at [216, 13] on button "Reports" at bounding box center [219, 14] width 28 height 11
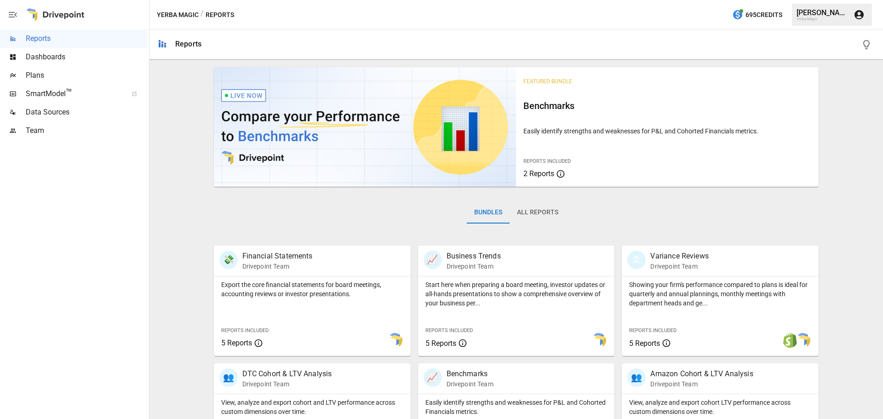
click at [565, 212] on div "Bundles All Reports" at bounding box center [516, 219] width 605 height 51
click at [545, 211] on button "All Reports" at bounding box center [537, 212] width 56 height 22
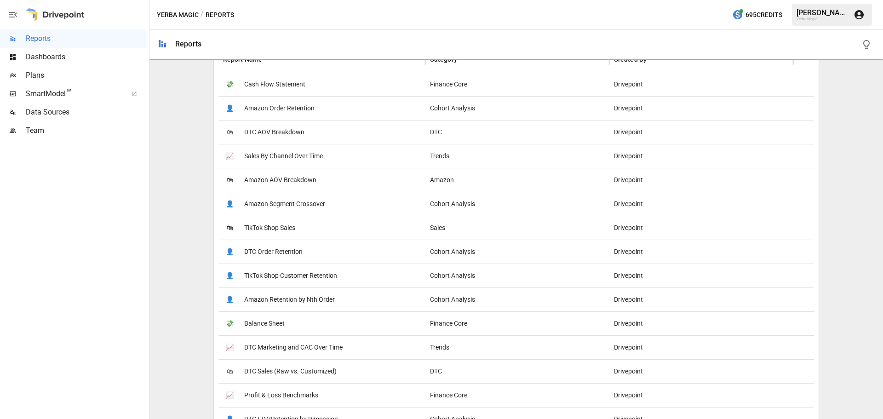
scroll to position [138, 0]
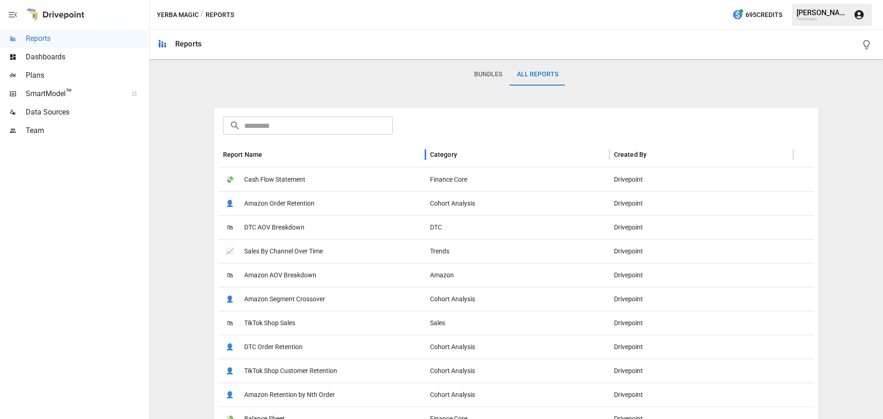
click at [247, 153] on div "Report Name" at bounding box center [243, 154] width 40 height 7
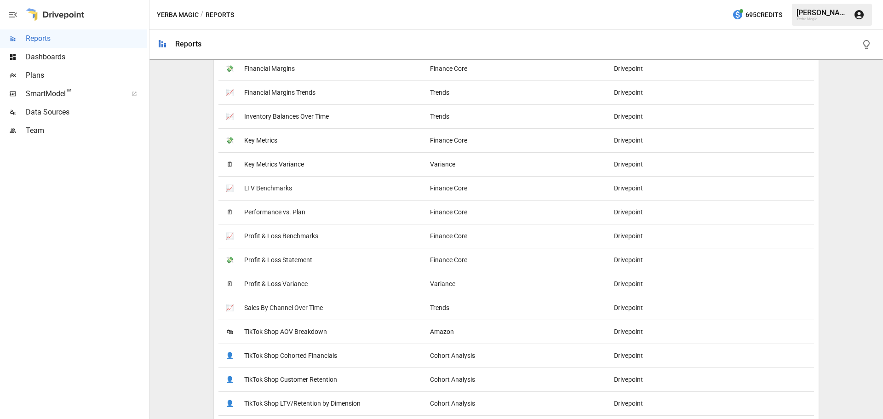
scroll to position [1044, 0]
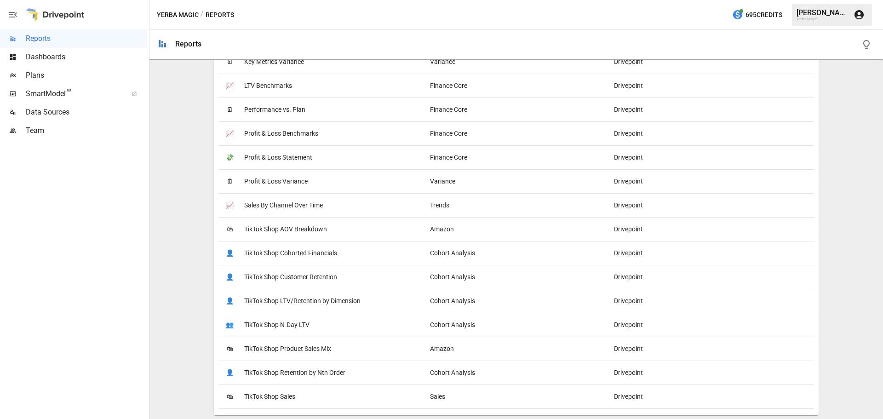
click at [302, 234] on span "TikTok Shop AOV Breakdown" at bounding box center [285, 228] width 83 height 23
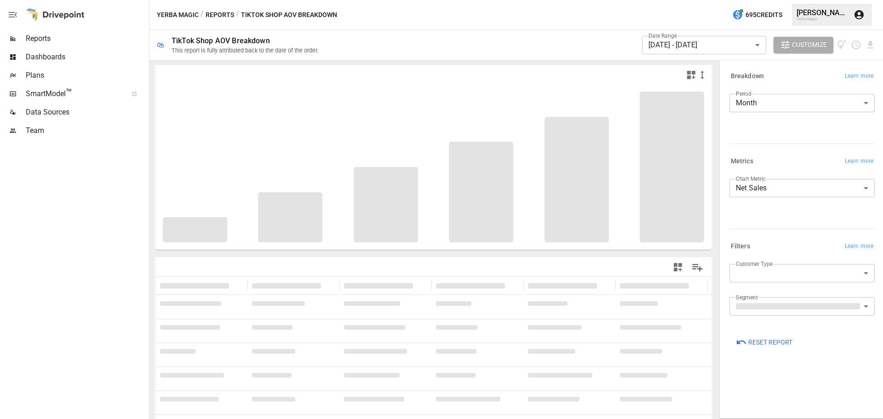
click at [656, 56] on div "Date Range [DATE] - [DATE] ****** ​" at bounding box center [704, 44] width 124 height 25
click at [657, 0] on body "Reports Dashboards Plans SmartModel ™ Data Sources Team Yerba Magic / Reports /…" at bounding box center [441, 0] width 883 height 0
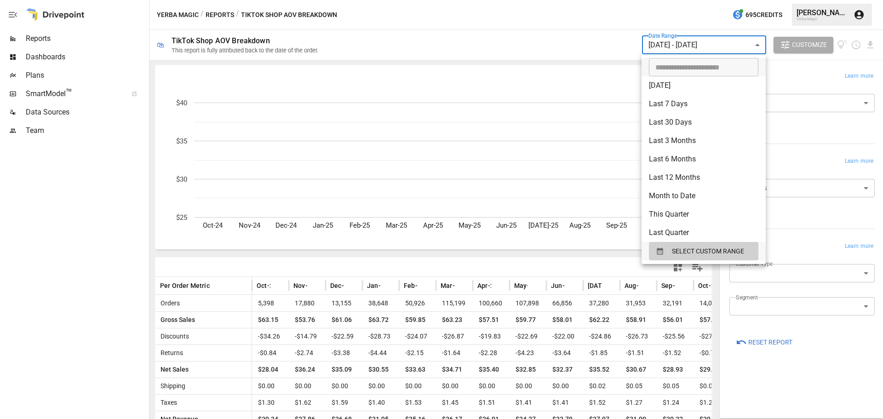
click at [662, 43] on div at bounding box center [441, 209] width 883 height 419
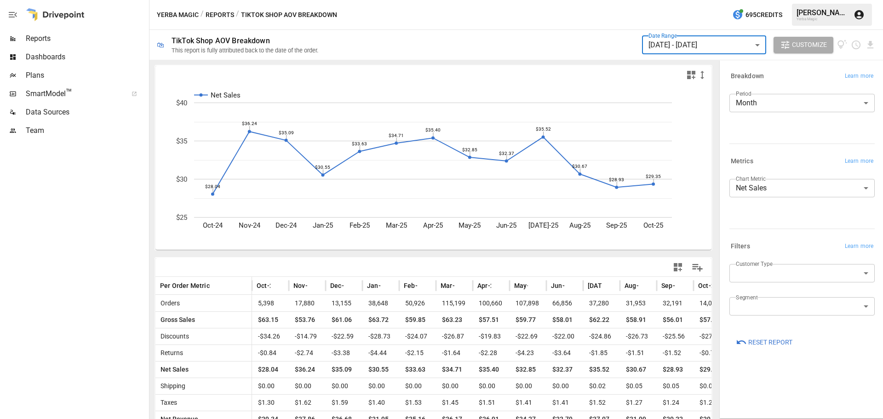
click at [661, 0] on body "Reports Dashboards Plans SmartModel ™ Data Sources Team Yerba Magic / Reports /…" at bounding box center [441, 0] width 883 height 0
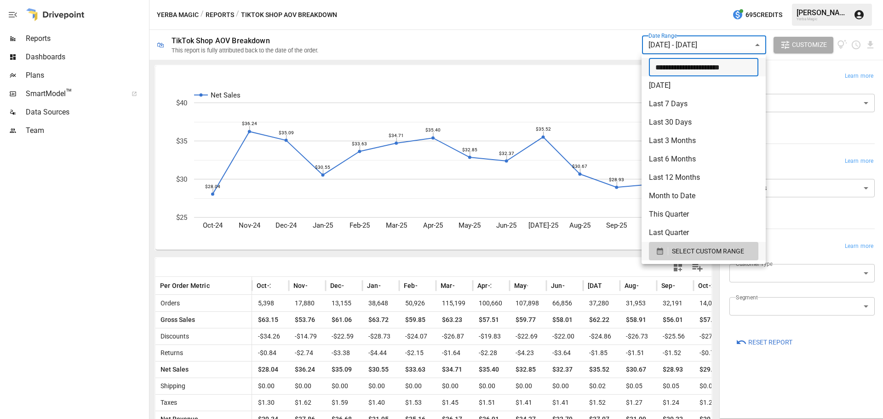
click at [669, 71] on input "**********" at bounding box center [700, 67] width 103 height 18
type input "**********"
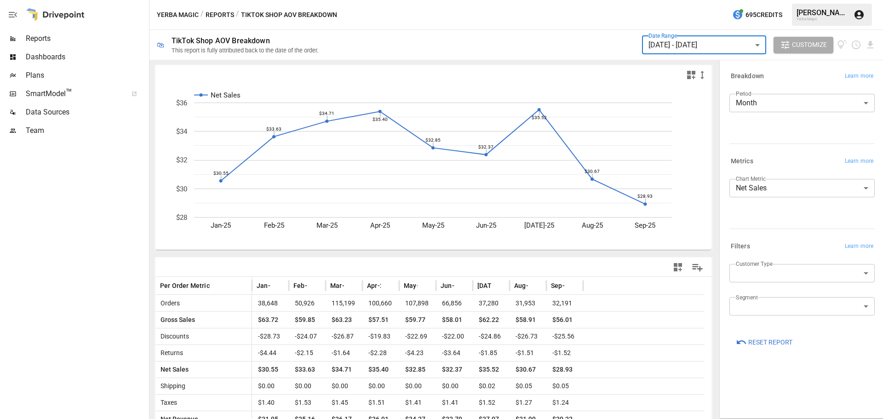
click at [224, 17] on button "Reports" at bounding box center [219, 14] width 28 height 11
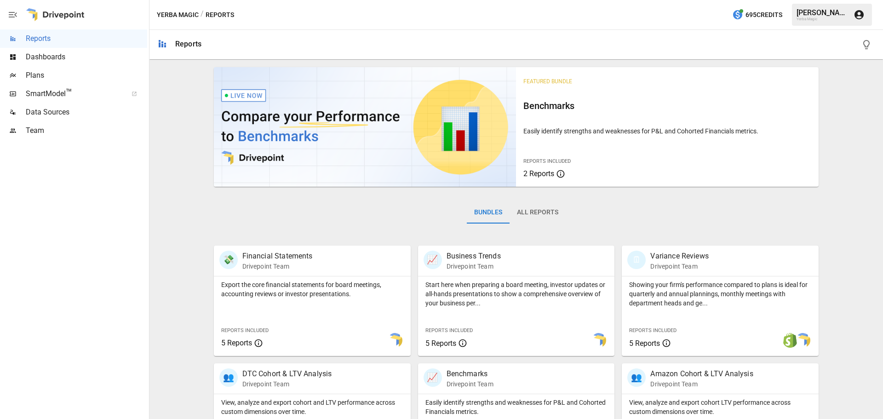
click at [520, 209] on button "All Reports" at bounding box center [537, 212] width 56 height 22
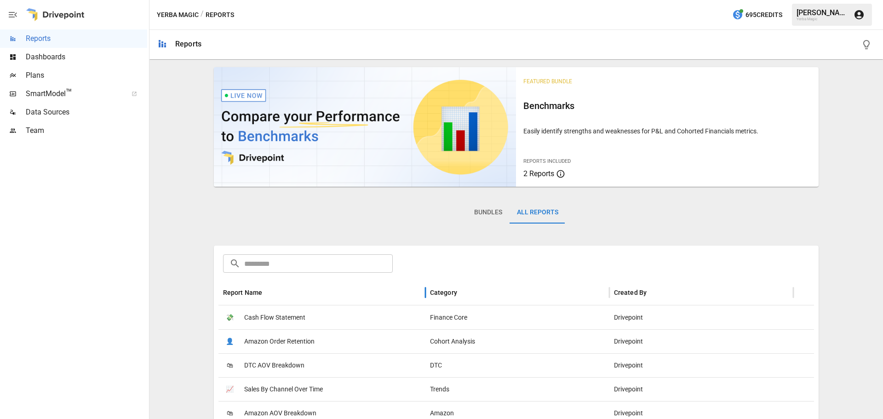
click at [302, 285] on div "Report Name" at bounding box center [322, 291] width 198 height 25
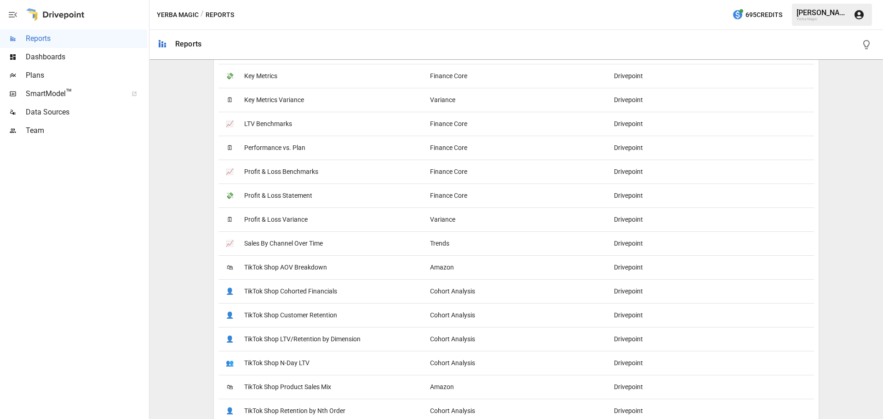
scroll to position [1044, 0]
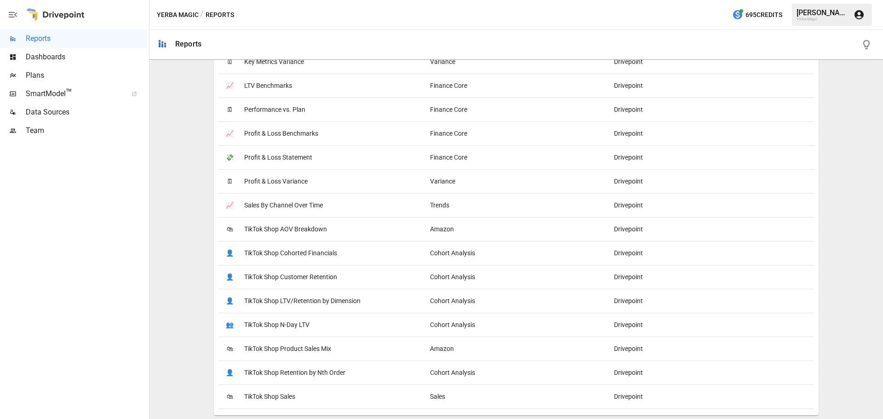
click at [311, 274] on span "TikTok Shop Customer Retention" at bounding box center [290, 276] width 93 height 23
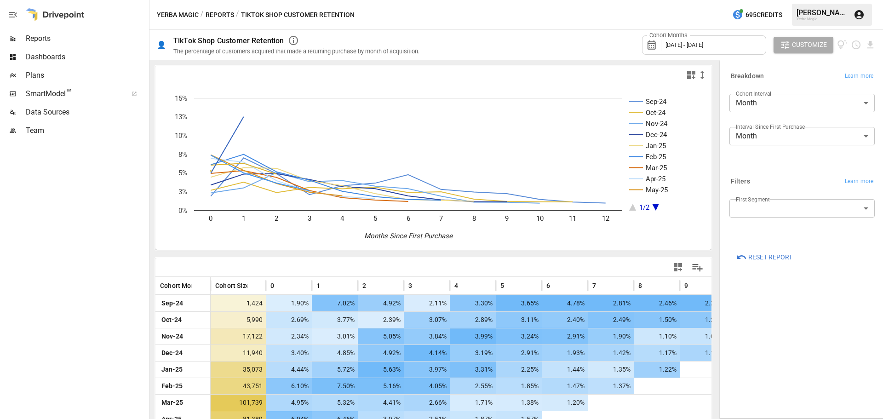
click at [703, 47] on span "[DATE] - [DATE]" at bounding box center [684, 44] width 38 height 7
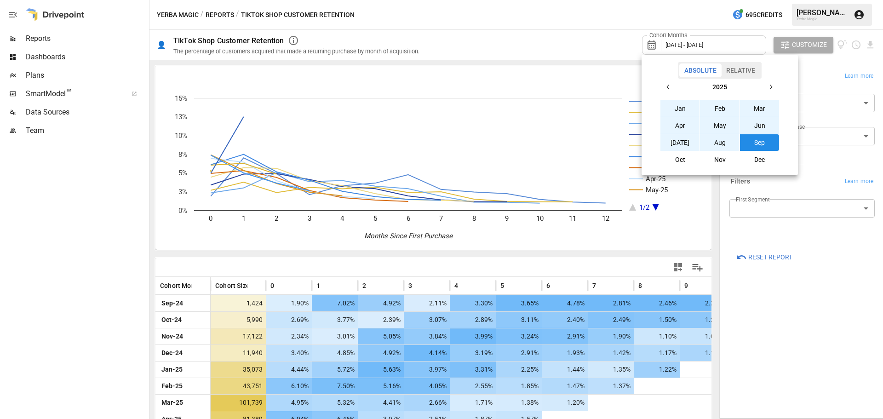
click at [680, 106] on button "Jan" at bounding box center [680, 108] width 40 height 17
drag, startPoint x: 758, startPoint y: 141, endPoint x: 763, endPoint y: 142, distance: 4.7
click at [759, 142] on button "Sep" at bounding box center [760, 142] width 40 height 17
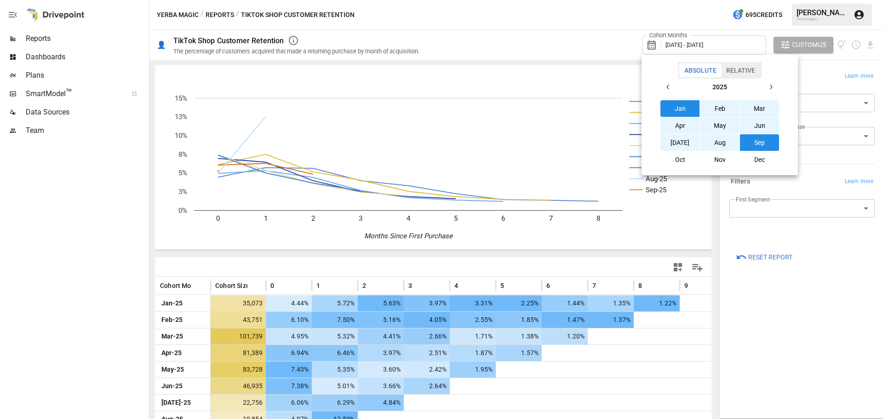
click at [109, 249] on div at bounding box center [441, 209] width 883 height 419
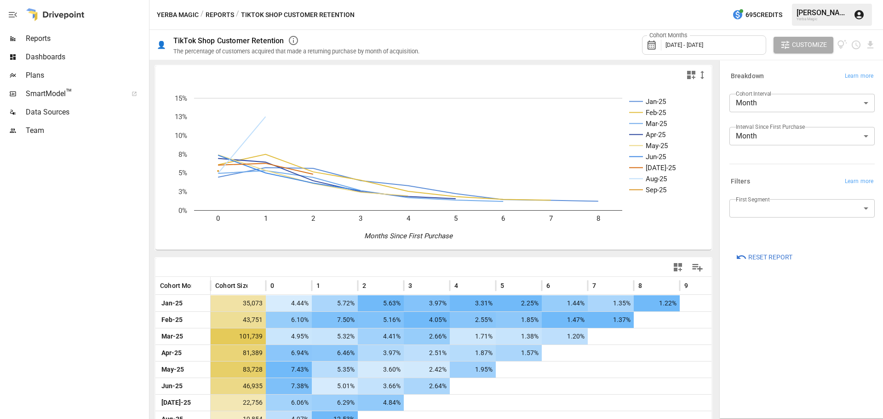
click at [223, 15] on button "Reports" at bounding box center [219, 14] width 28 height 11
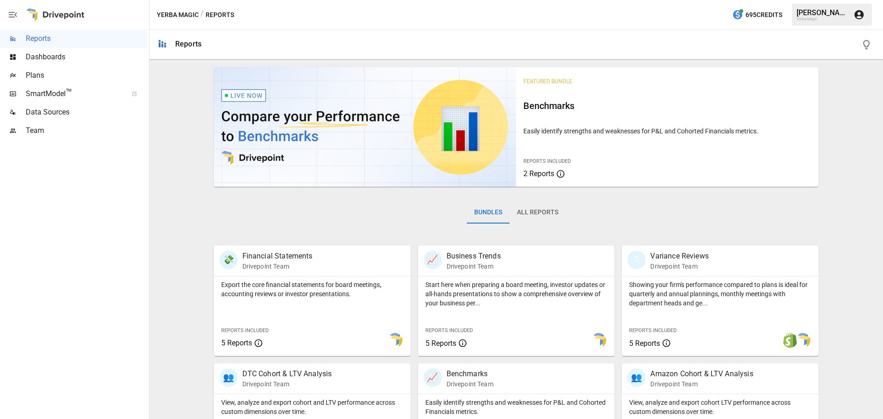
click at [530, 203] on button "All Reports" at bounding box center [537, 212] width 56 height 22
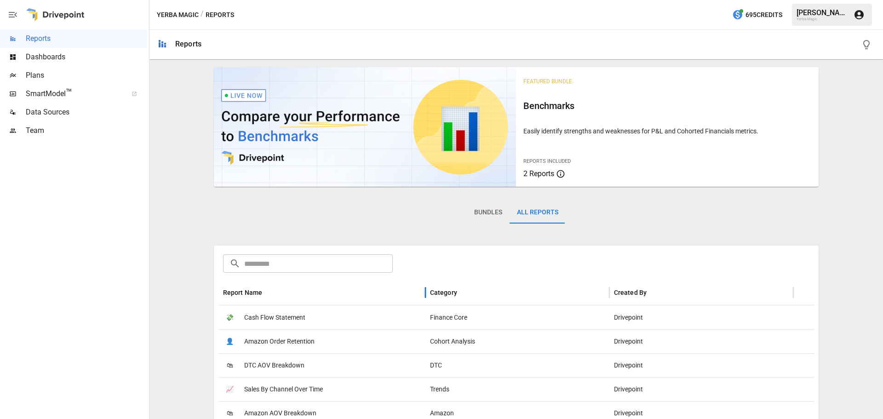
click at [305, 285] on div "Report Name" at bounding box center [322, 291] width 198 height 25
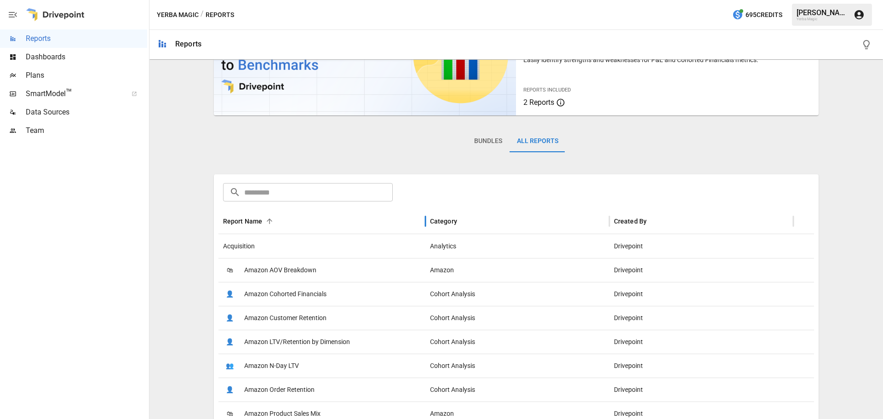
scroll to position [138, 0]
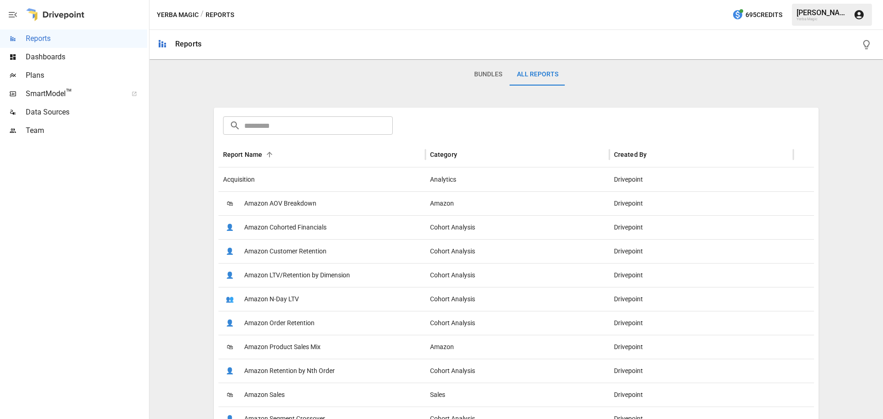
click at [317, 251] on span "Amazon Customer Retention" at bounding box center [285, 250] width 82 height 23
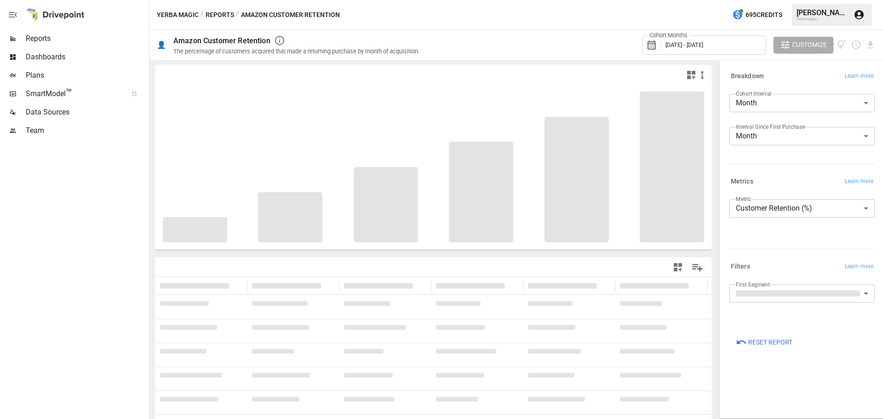
click at [674, 37] on label "Cohort Months" at bounding box center [668, 35] width 43 height 8
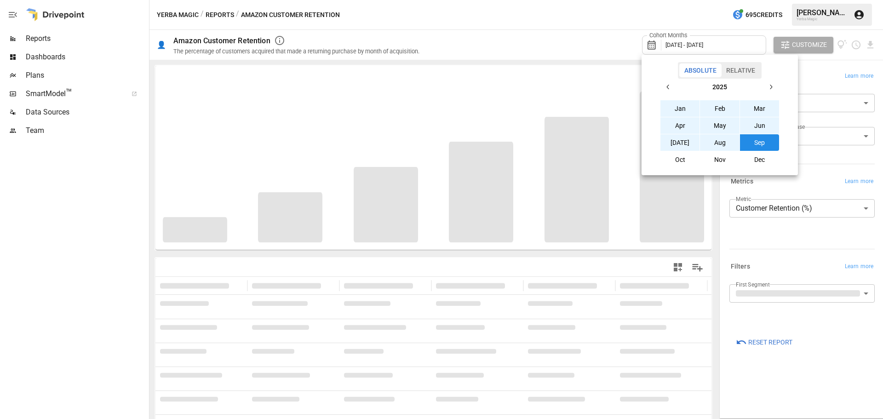
click at [677, 104] on button "Jan" at bounding box center [680, 108] width 40 height 17
click at [752, 143] on button "Sep" at bounding box center [760, 142] width 40 height 17
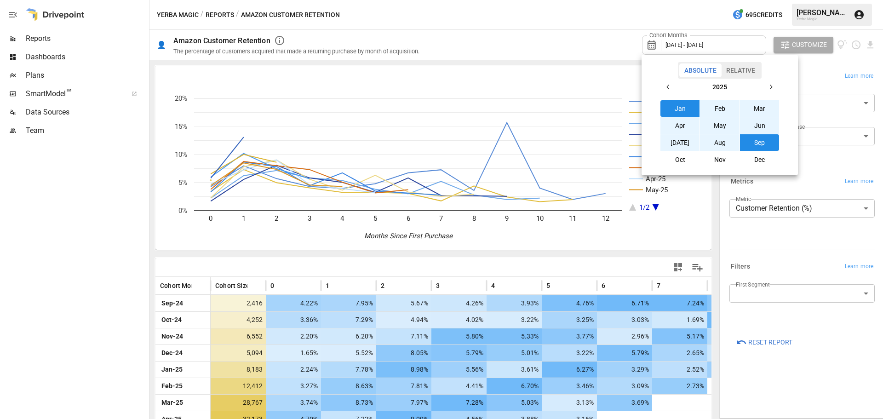
click at [84, 292] on div at bounding box center [441, 209] width 883 height 419
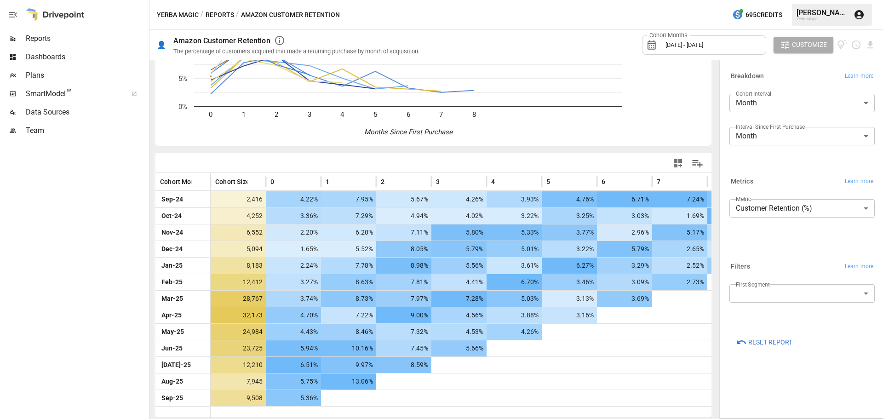
scroll to position [38, 0]
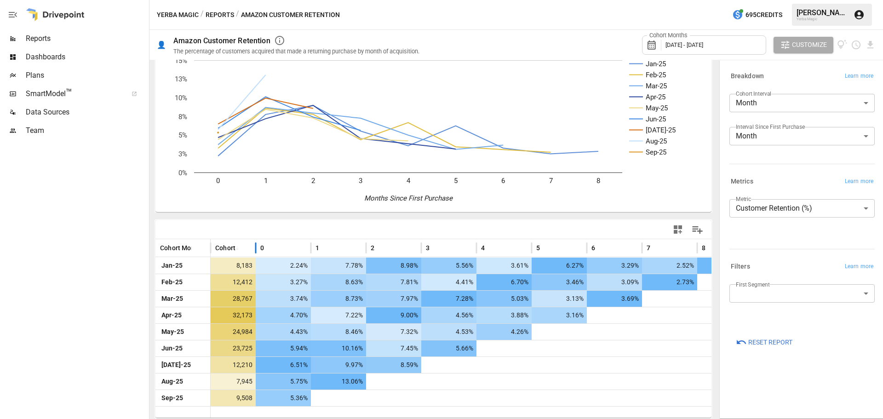
drag, startPoint x: 267, startPoint y: 244, endPoint x: 256, endPoint y: 245, distance: 10.2
click at [256, 245] on div at bounding box center [255, 248] width 5 height 18
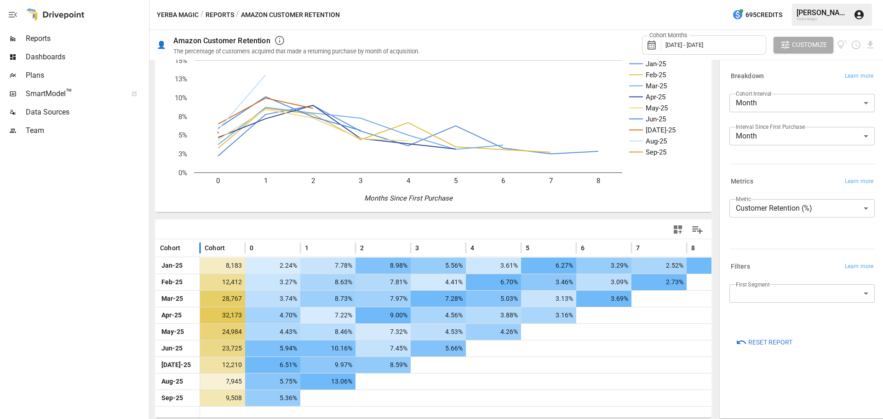
drag, startPoint x: 212, startPoint y: 242, endPoint x: 201, endPoint y: 242, distance: 10.6
click at [201, 242] on div at bounding box center [200, 248] width 5 height 18
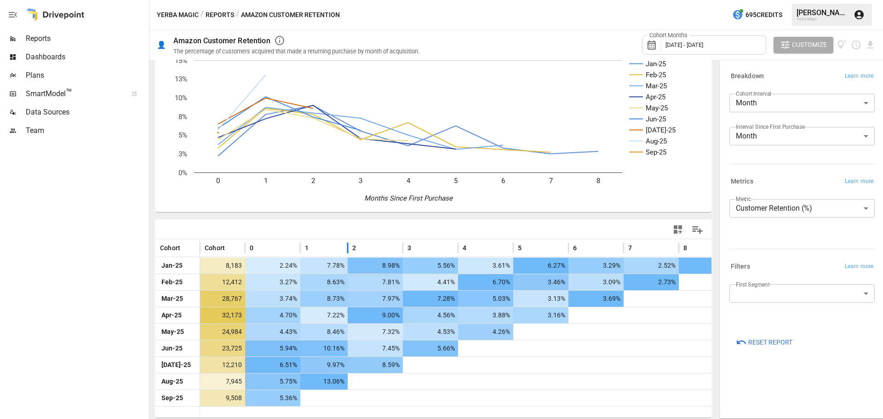
drag, startPoint x: 355, startPoint y: 241, endPoint x: 348, endPoint y: 240, distance: 7.9
click at [348, 240] on div at bounding box center [347, 248] width 5 height 18
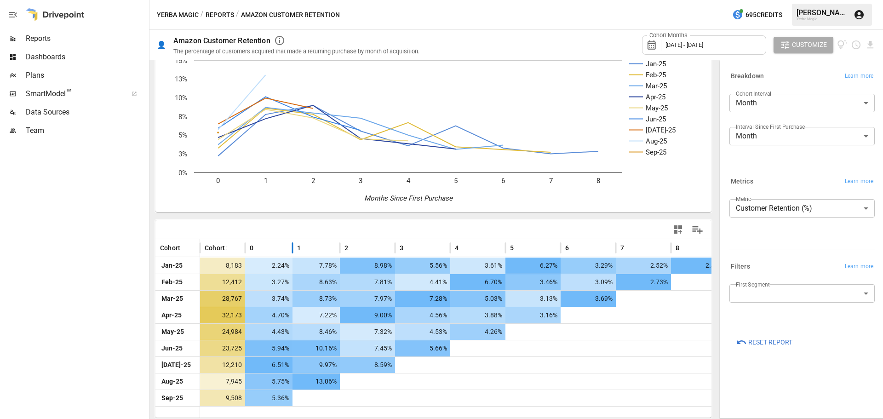
drag, startPoint x: 300, startPoint y: 245, endPoint x: 292, endPoint y: 245, distance: 7.8
click at [292, 245] on div at bounding box center [292, 248] width 5 height 18
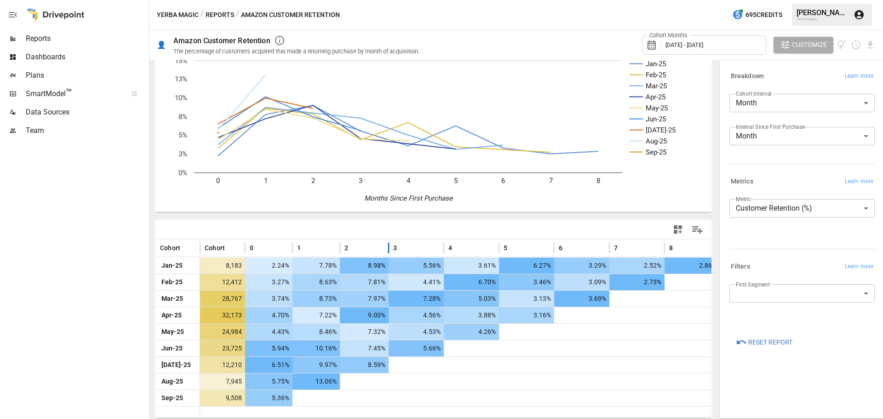
drag, startPoint x: 393, startPoint y: 246, endPoint x: 387, endPoint y: 245, distance: 6.6
click at [387, 245] on div at bounding box center [388, 248] width 5 height 18
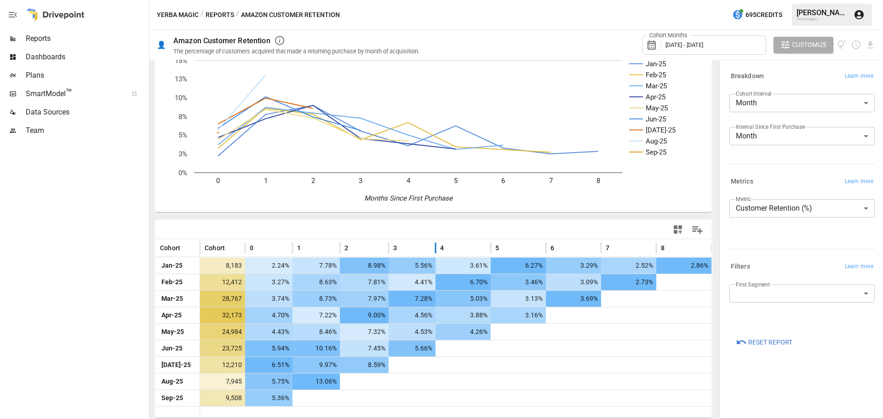
drag, startPoint x: 443, startPoint y: 243, endPoint x: 433, endPoint y: 243, distance: 9.2
click at [433, 243] on div at bounding box center [435, 248] width 5 height 18
drag, startPoint x: 492, startPoint y: 247, endPoint x: 486, endPoint y: 247, distance: 5.5
click at [486, 247] on div "Cohort Month Cohort Size 0 1 2 3 4 5 6 7 8 9" at bounding box center [460, 248] width 610 height 18
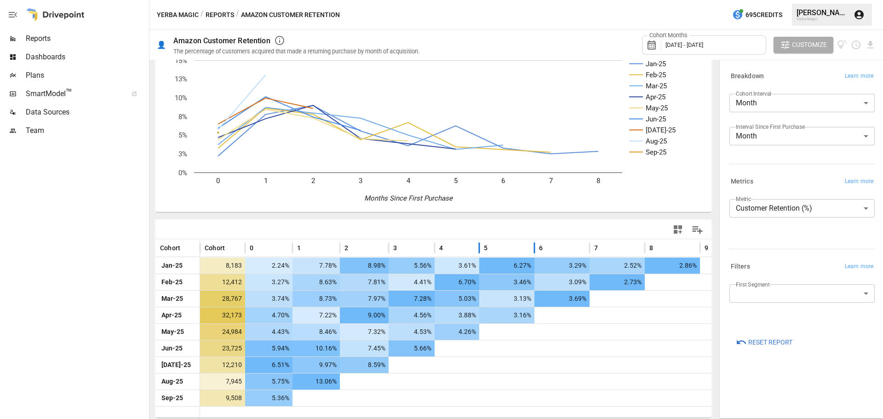
drag, startPoint x: 490, startPoint y: 248, endPoint x: 480, endPoint y: 247, distance: 10.6
click at [480, 247] on div at bounding box center [479, 248] width 5 height 18
drag, startPoint x: 532, startPoint y: 247, endPoint x: 525, endPoint y: 247, distance: 7.4
click at [525, 247] on div at bounding box center [526, 248] width 5 height 18
drag, startPoint x: 580, startPoint y: 246, endPoint x: 575, endPoint y: 245, distance: 4.6
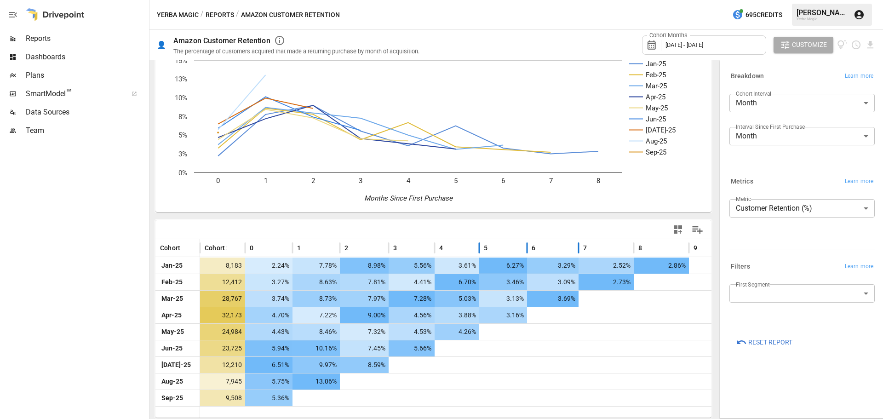
click at [576, 245] on div at bounding box center [578, 248] width 5 height 18
drag, startPoint x: 631, startPoint y: 244, endPoint x: 622, endPoint y: 244, distance: 8.7
click at [622, 244] on div at bounding box center [624, 248] width 5 height 18
click at [673, 245] on div at bounding box center [674, 248] width 5 height 18
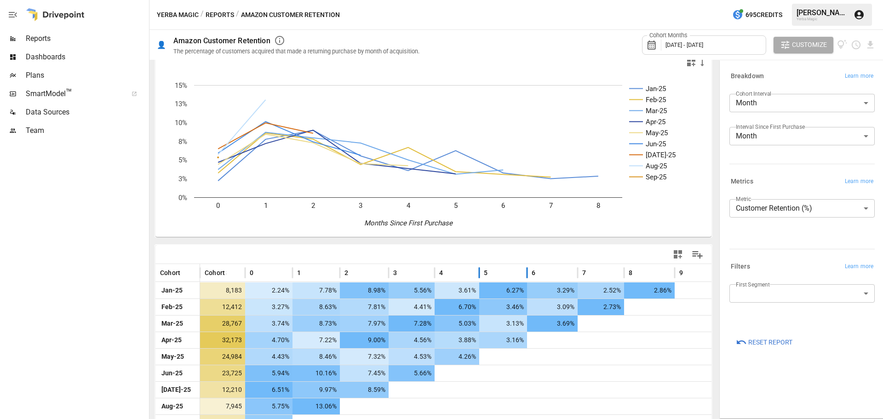
scroll to position [0, 0]
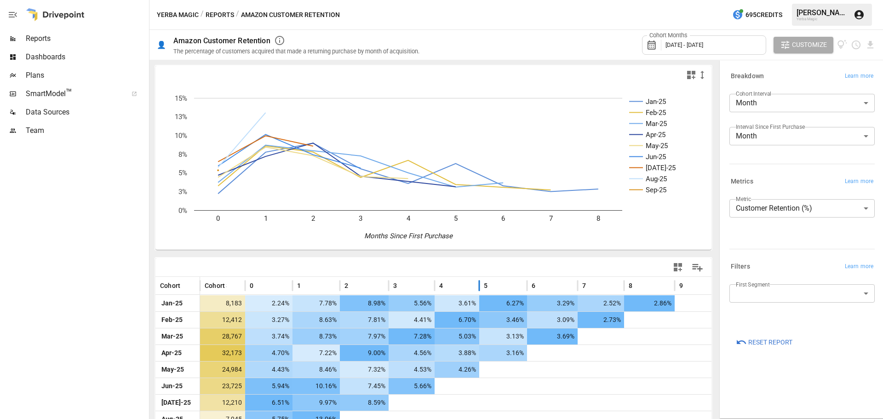
click at [231, 19] on button "Reports" at bounding box center [219, 14] width 28 height 11
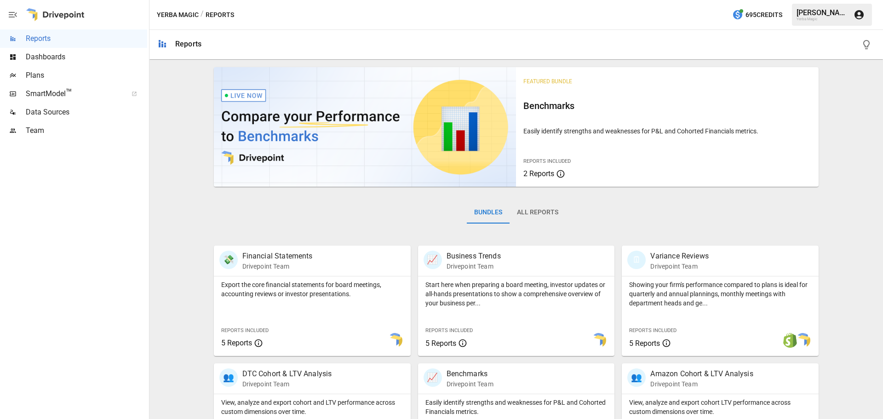
click at [534, 218] on button "All Reports" at bounding box center [537, 212] width 56 height 22
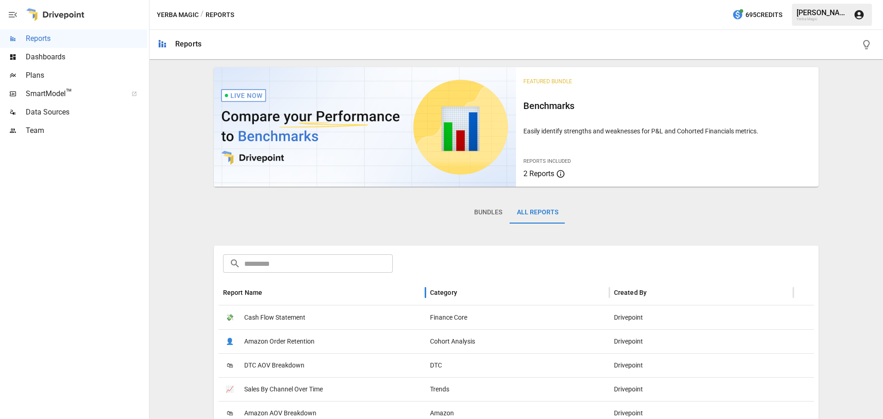
click at [296, 297] on div "Report Name" at bounding box center [322, 291] width 198 height 25
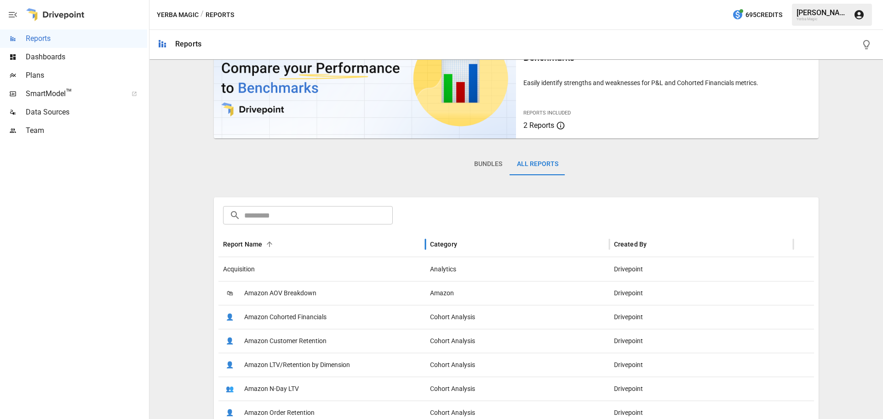
scroll to position [92, 0]
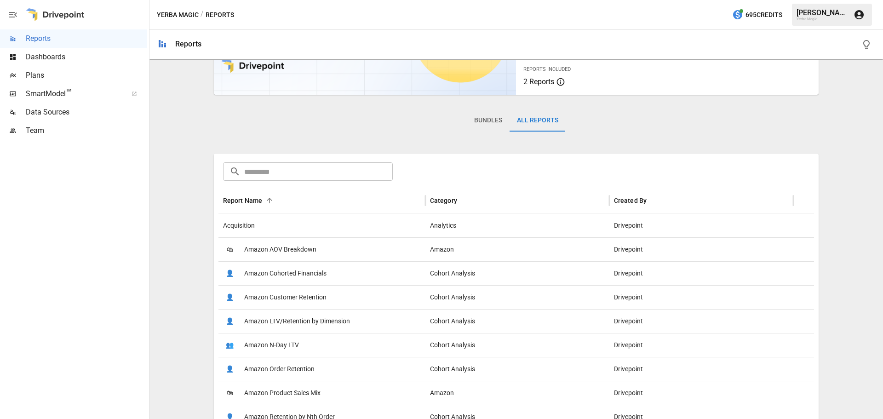
click at [302, 251] on span "Amazon AOV Breakdown" at bounding box center [280, 249] width 72 height 23
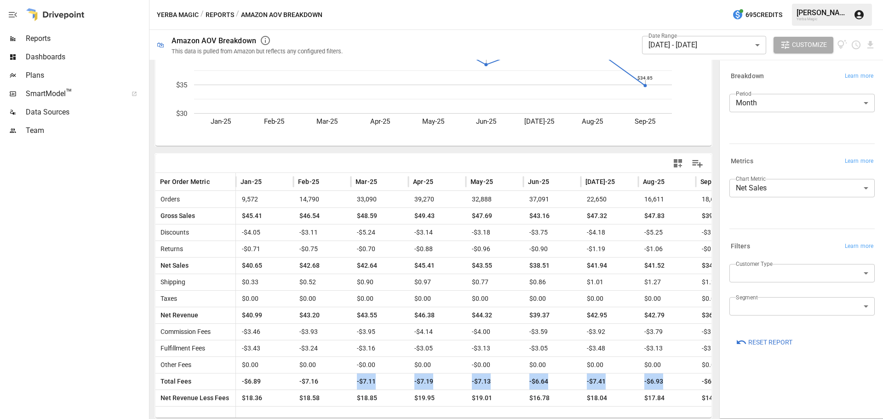
scroll to position [0, 49]
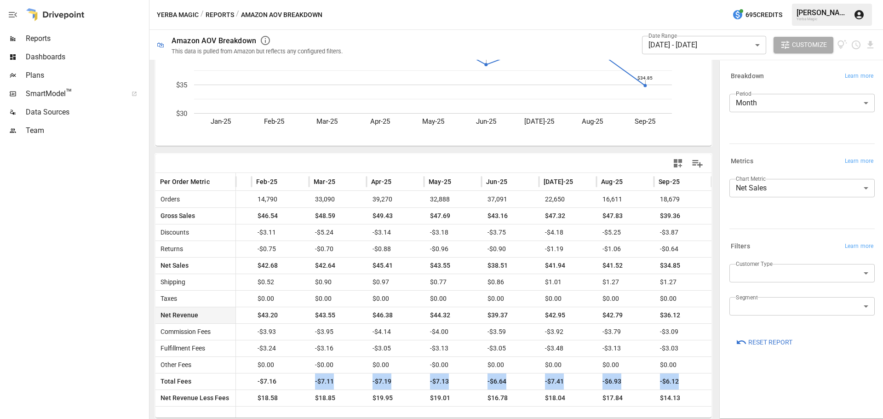
drag, startPoint x: 351, startPoint y: 378, endPoint x: 674, endPoint y: 320, distance: 328.2
click at [687, 370] on div "Orders 9,572 14,790 33,090 39,270 32,888 37,091 22,650 16,611 18,679 Gross Sale…" at bounding box center [413, 298] width 598 height 215
click at [92, 253] on div at bounding box center [73, 279] width 147 height 279
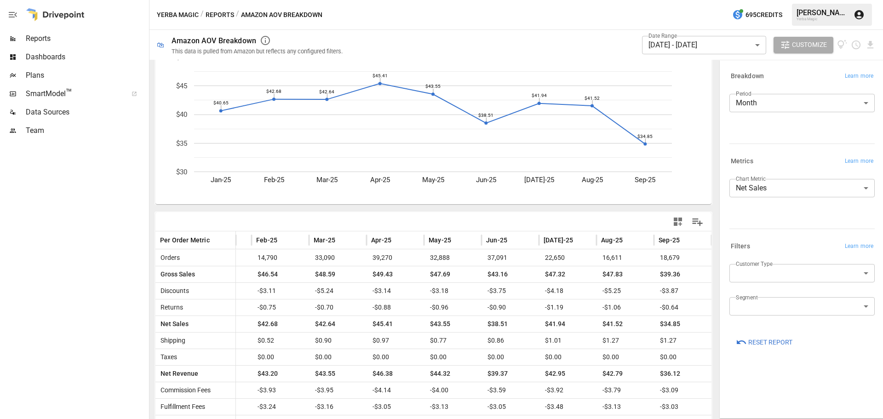
scroll to position [0, 0]
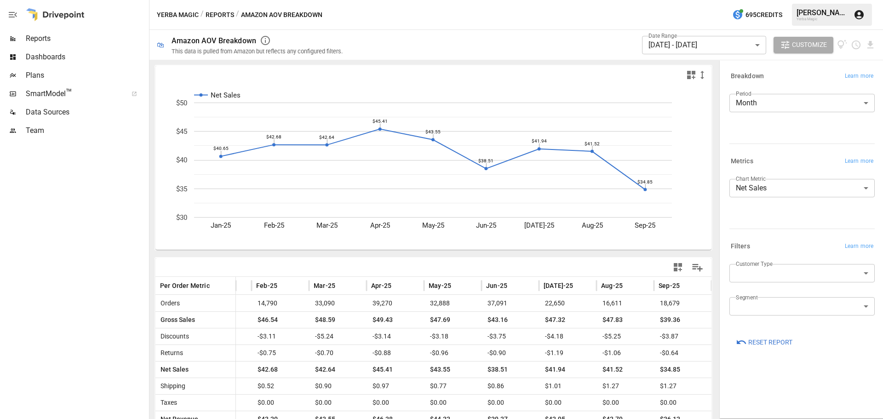
click at [226, 13] on button "Reports" at bounding box center [219, 14] width 28 height 11
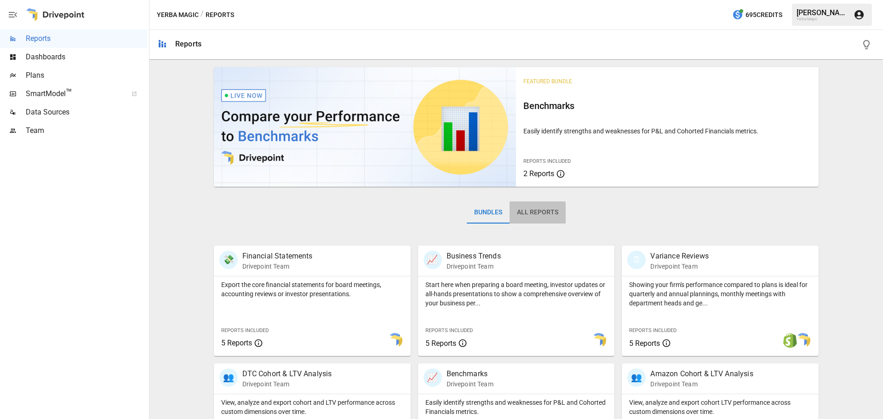
click at [520, 214] on button "All Reports" at bounding box center [537, 212] width 56 height 22
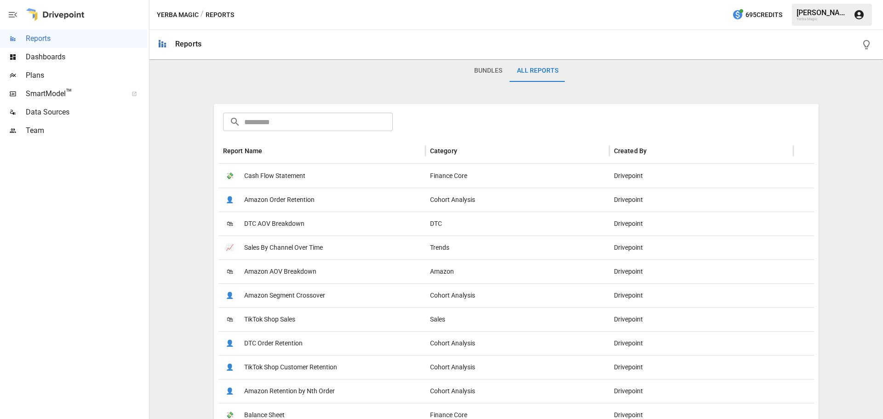
scroll to position [138, 0]
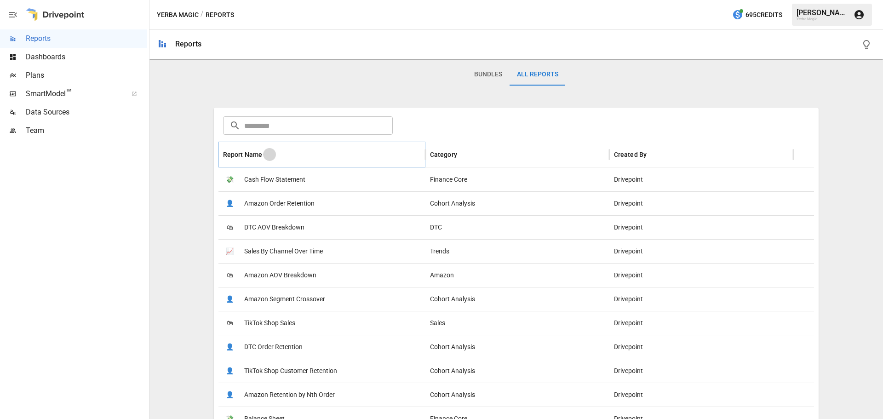
click at [269, 153] on icon "Sort" at bounding box center [269, 154] width 8 height 8
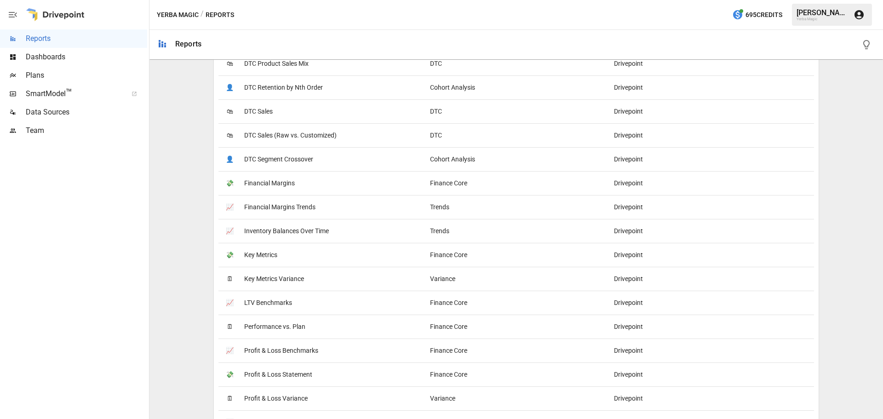
scroll to position [1044, 0]
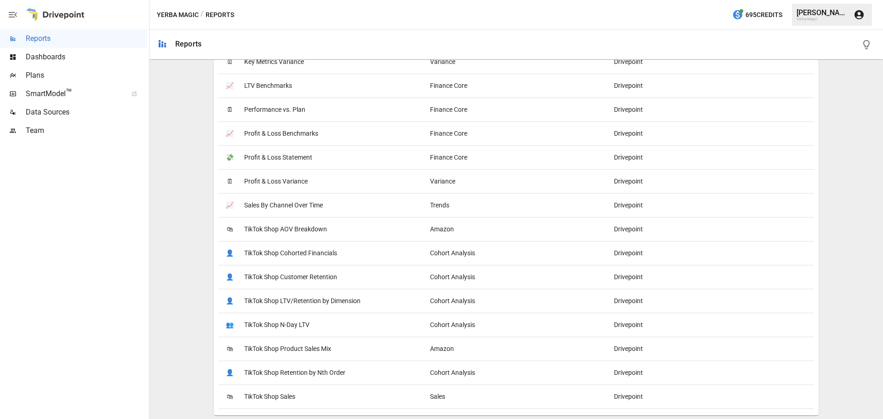
click at [328, 228] on div "🛍 TikTok Shop AOV Breakdown" at bounding box center [321, 229] width 207 height 24
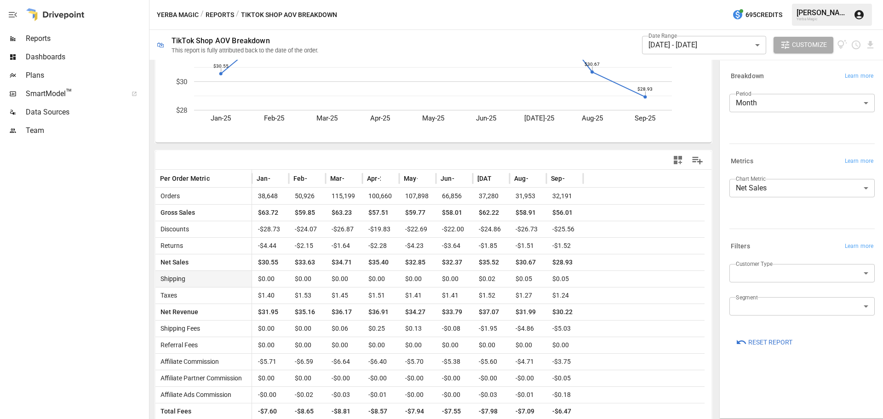
scroll to position [130, 0]
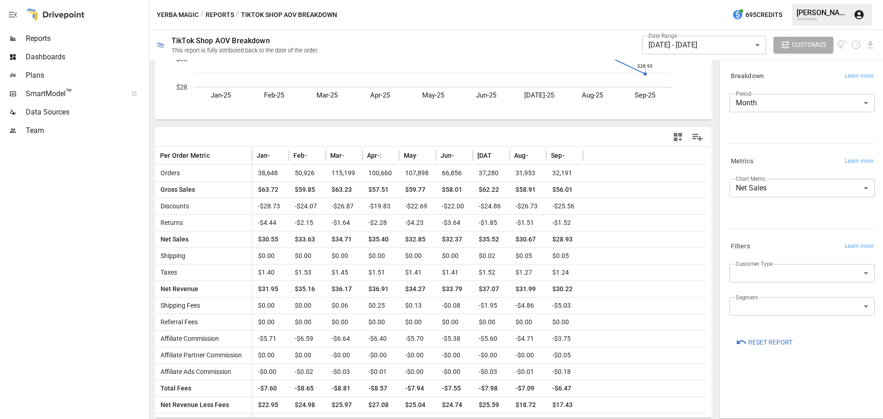
click at [226, 18] on button "Reports" at bounding box center [219, 14] width 28 height 11
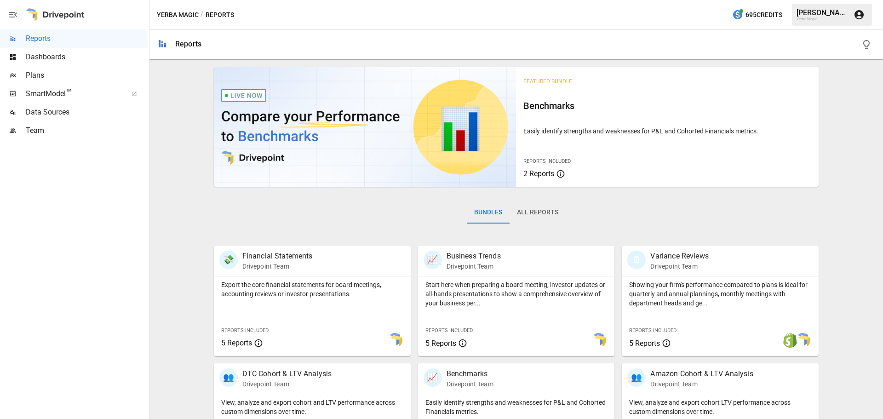
click at [544, 202] on button "All Reports" at bounding box center [537, 212] width 56 height 22
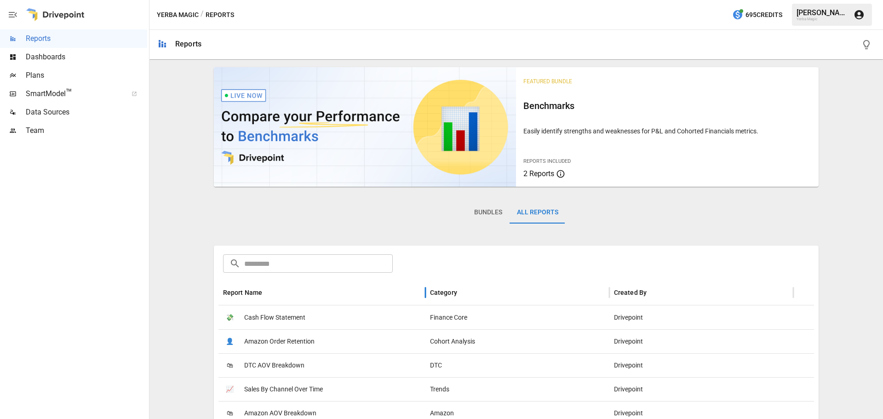
click at [285, 294] on div "Report Name" at bounding box center [322, 291] width 198 height 25
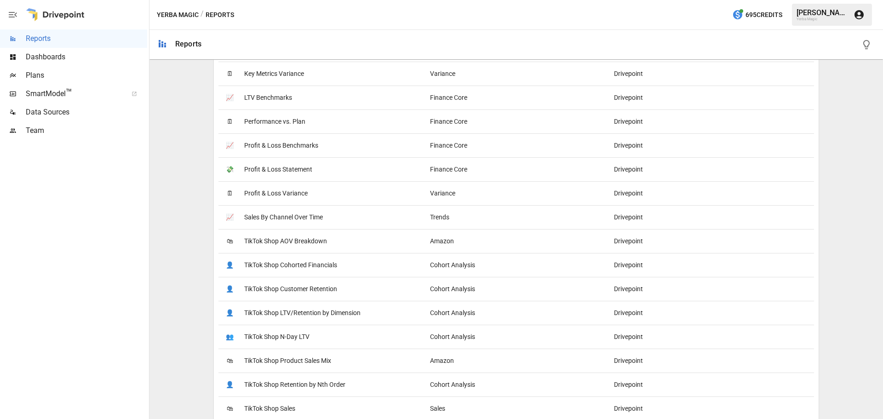
scroll to position [1044, 0]
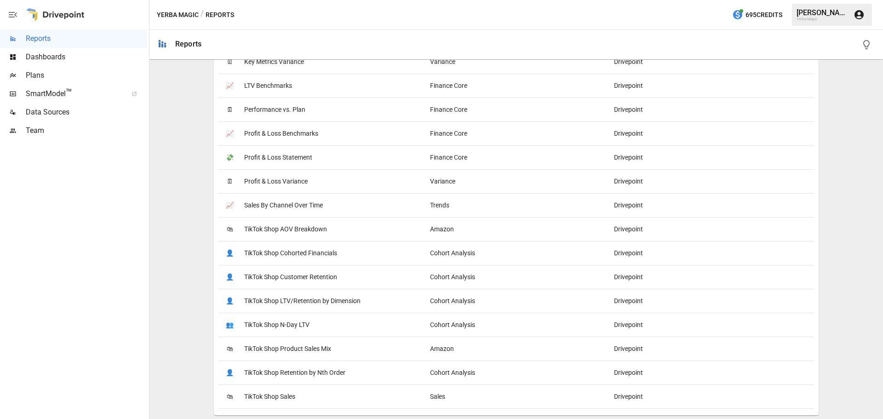
click at [339, 280] on div "👤 TikTok Shop Customer Retention" at bounding box center [321, 277] width 207 height 24
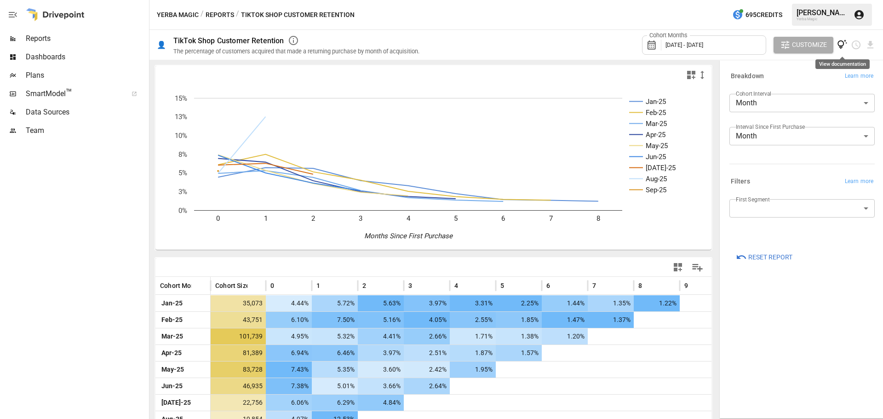
click at [842, 48] on icon "View documentation" at bounding box center [842, 45] width 10 height 10
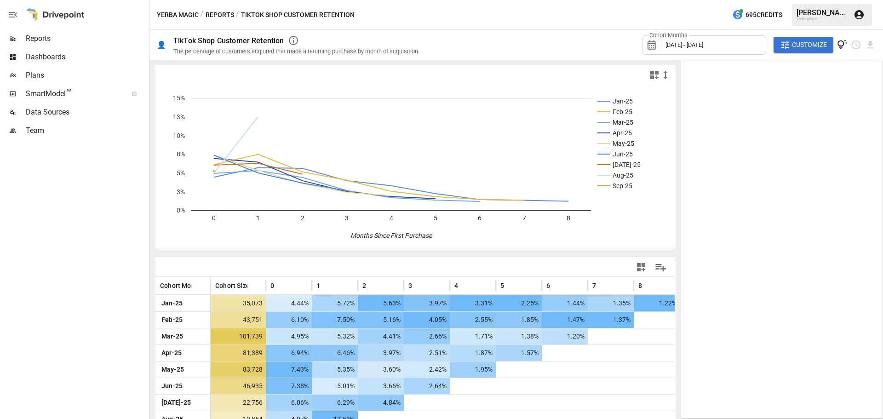
click at [123, 295] on div at bounding box center [73, 279] width 147 height 279
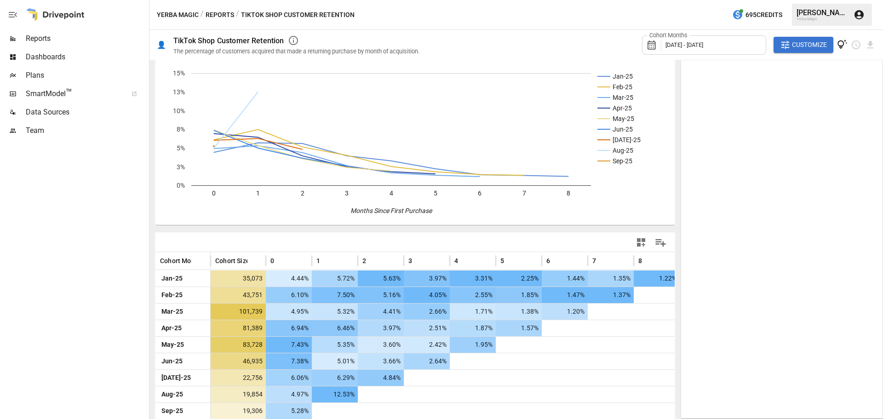
scroll to position [38, 0]
